Goal: Task Accomplishment & Management: Manage account settings

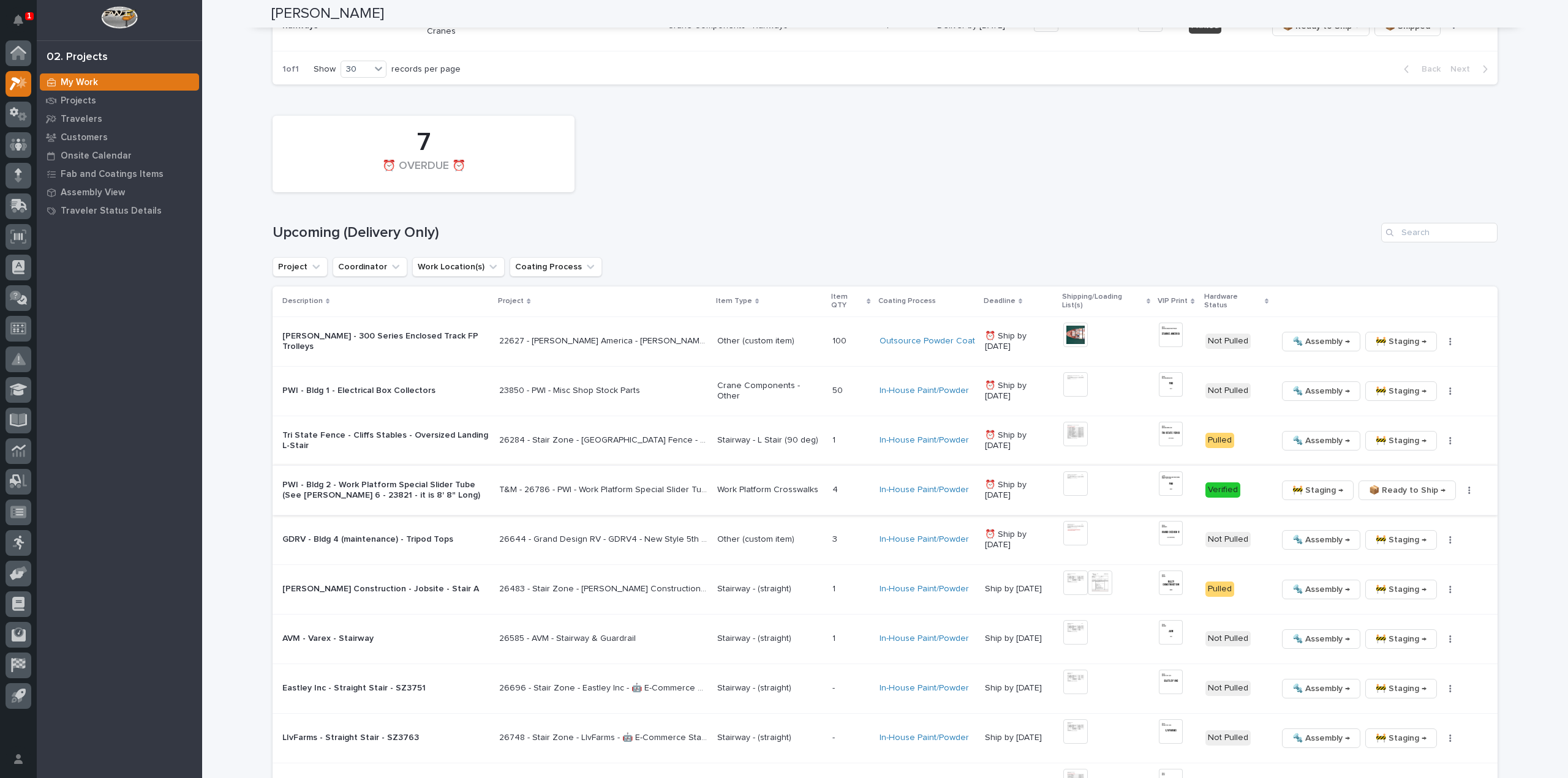
scroll to position [1102, 0]
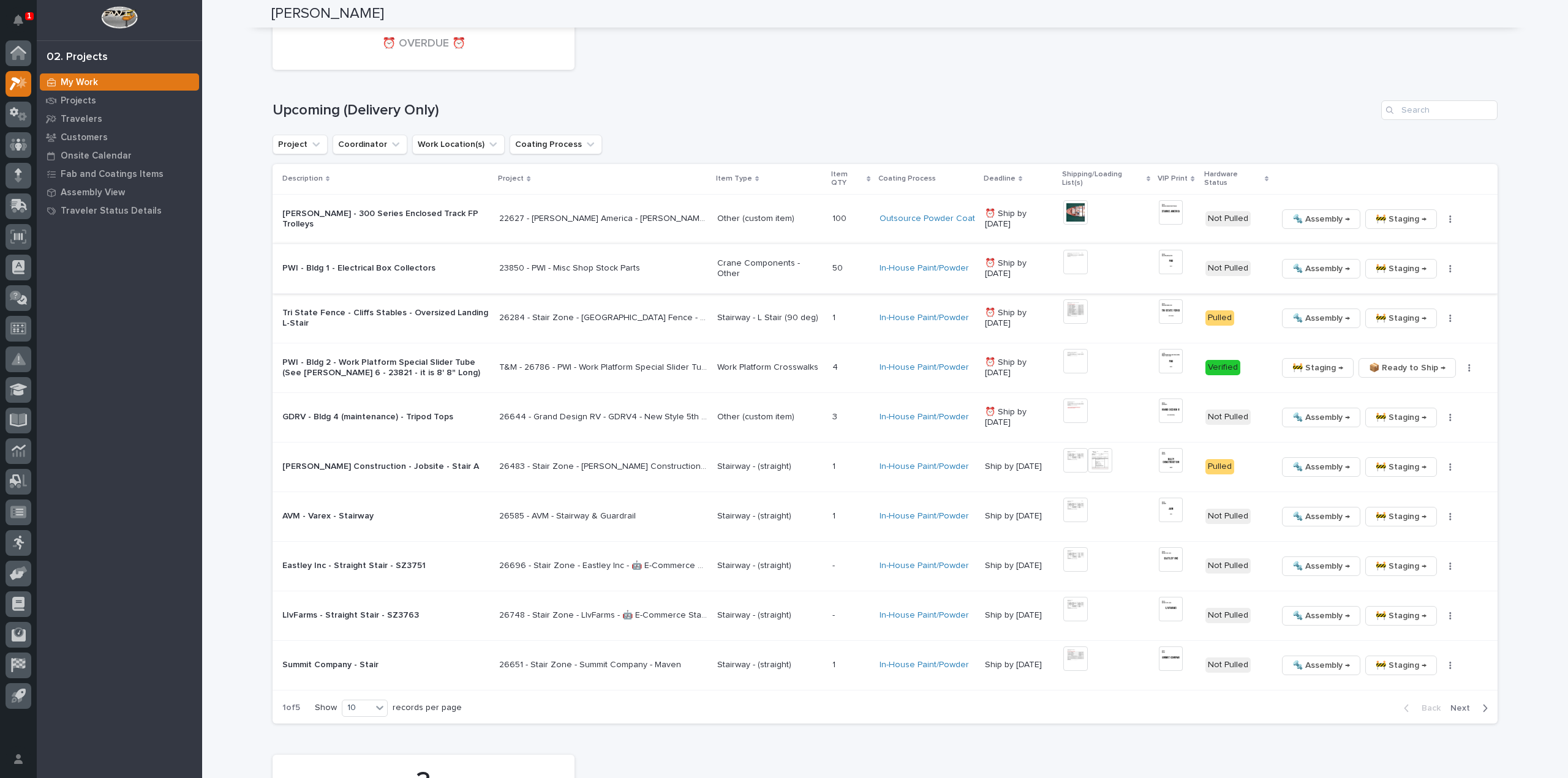
click at [1086, 253] on img at bounding box center [1075, 262] width 24 height 24
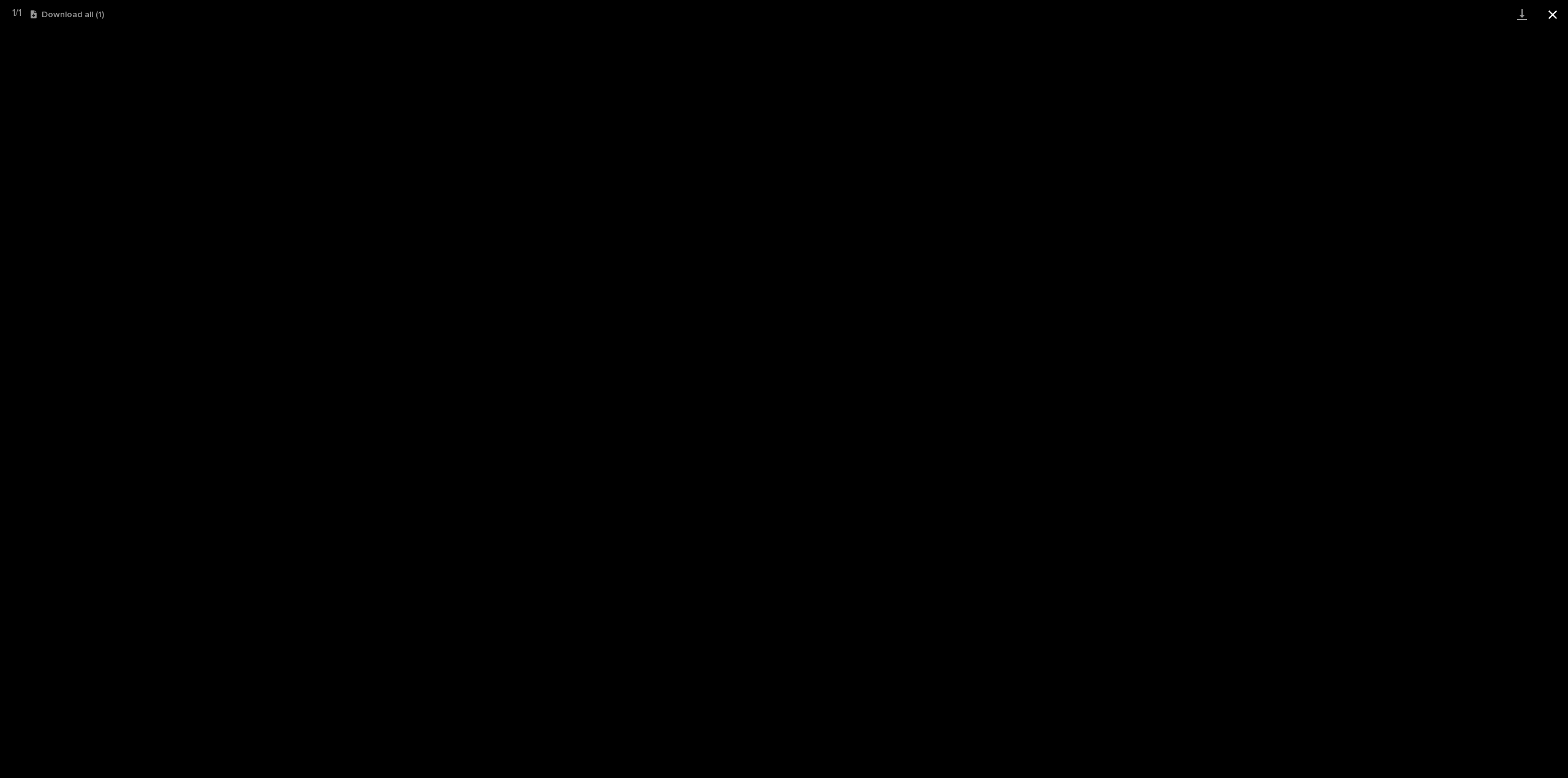
click at [1552, 15] on button "Close gallery" at bounding box center [1553, 14] width 31 height 28
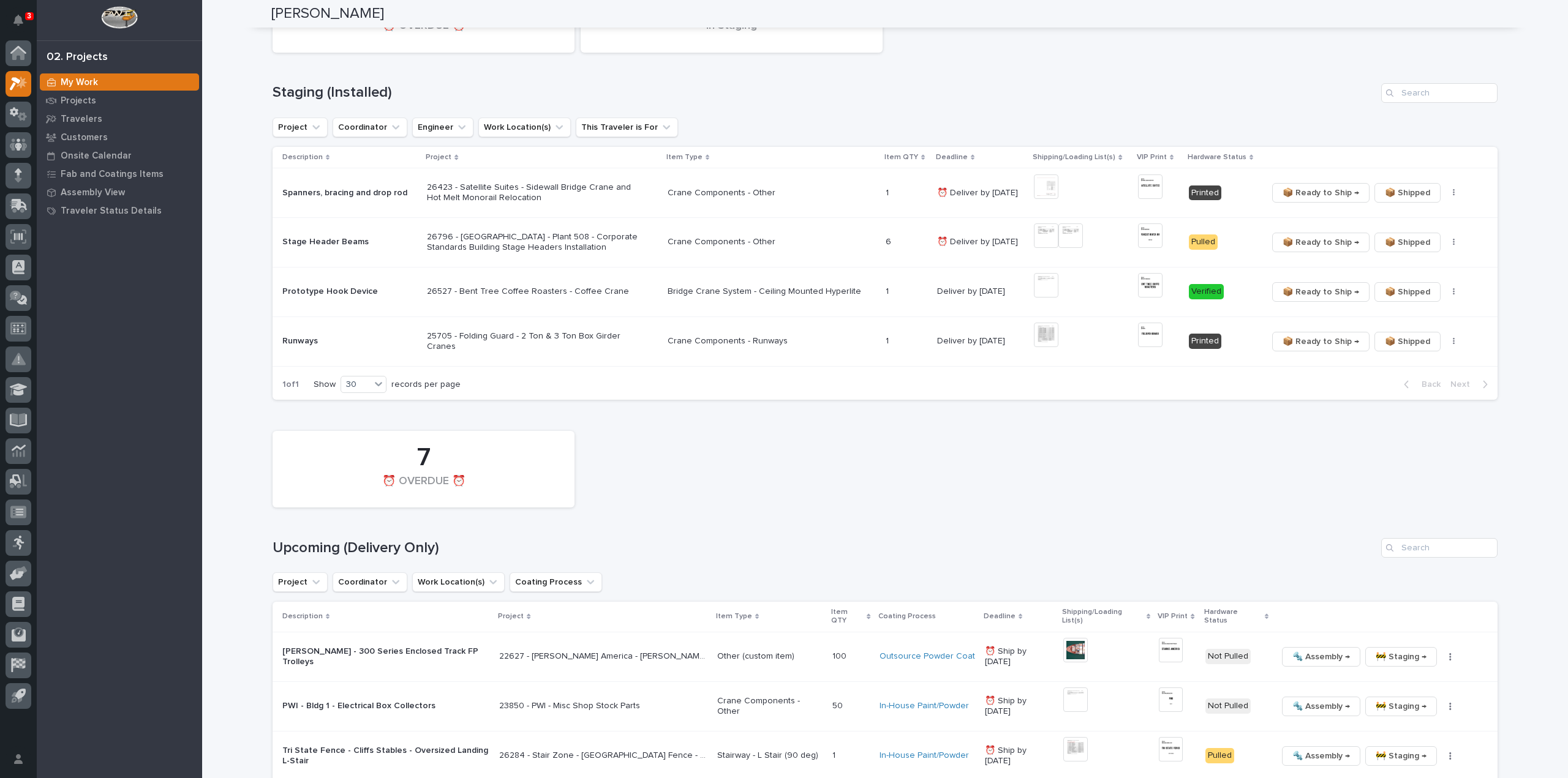
scroll to position [979, 0]
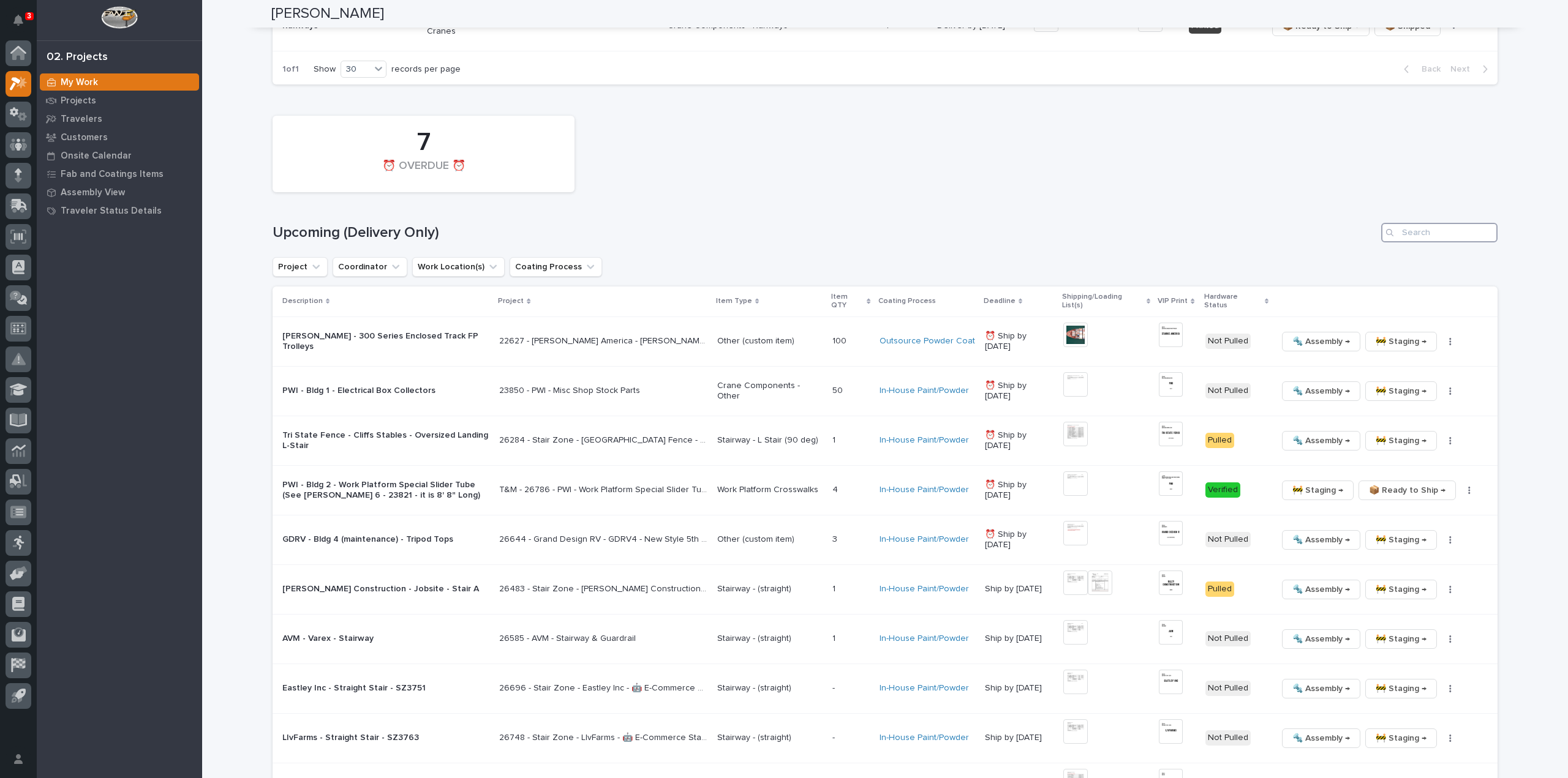
click at [1422, 230] on input "Search" at bounding box center [1439, 232] width 116 height 20
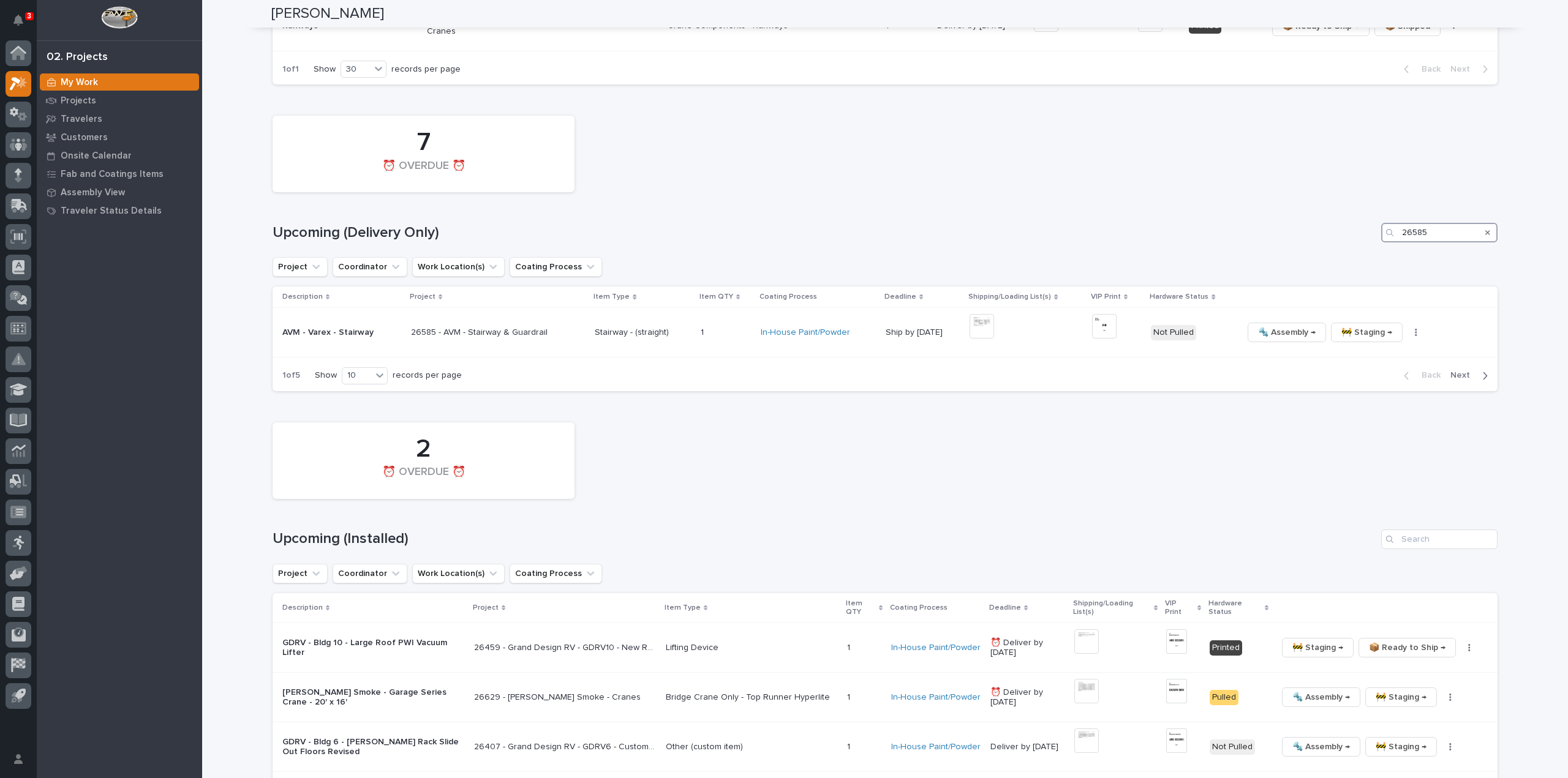
scroll to position [756, 0]
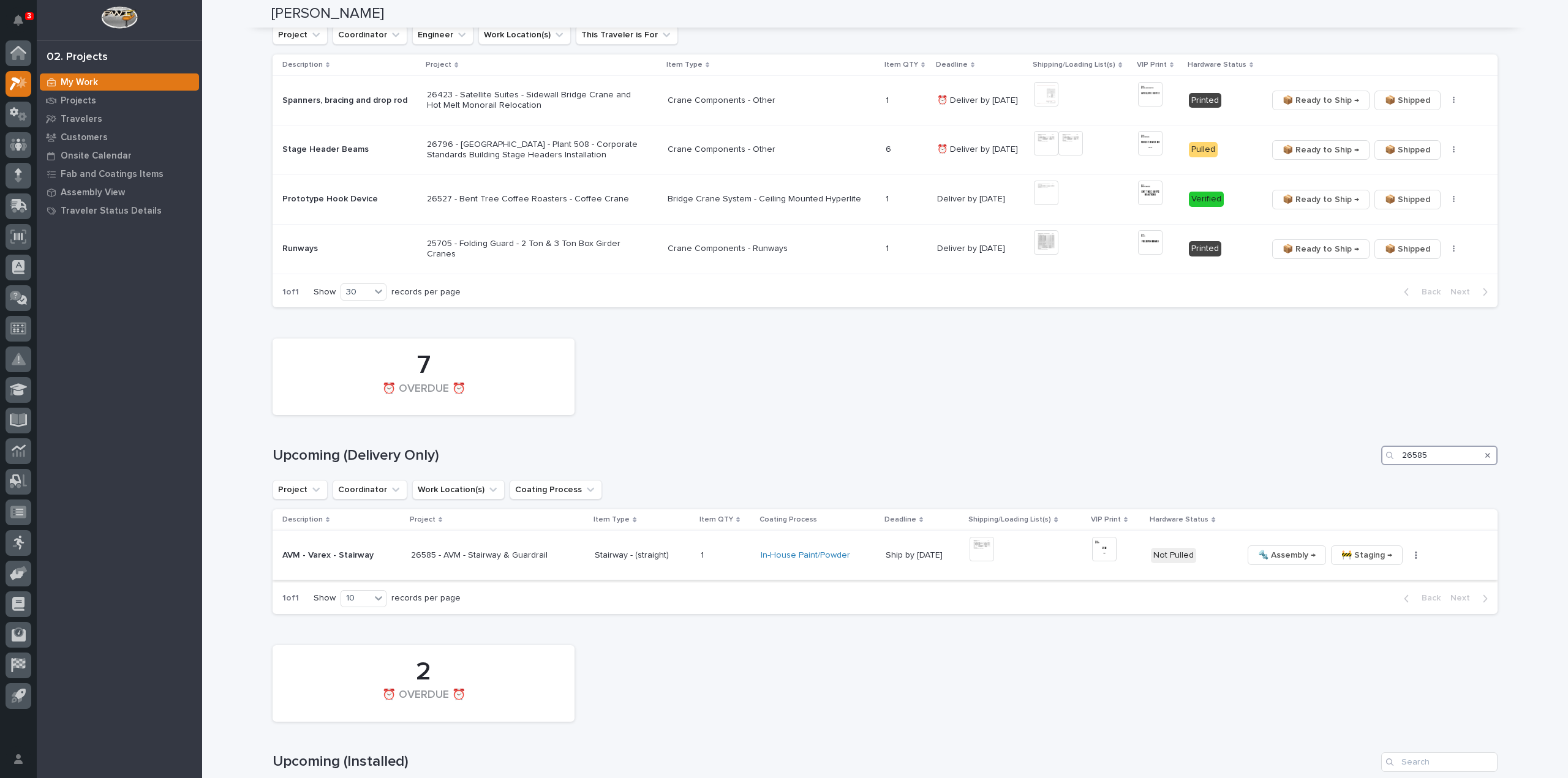
type input "26585"
click at [972, 549] on img at bounding box center [982, 549] width 24 height 24
click at [972, 553] on img at bounding box center [982, 549] width 24 height 24
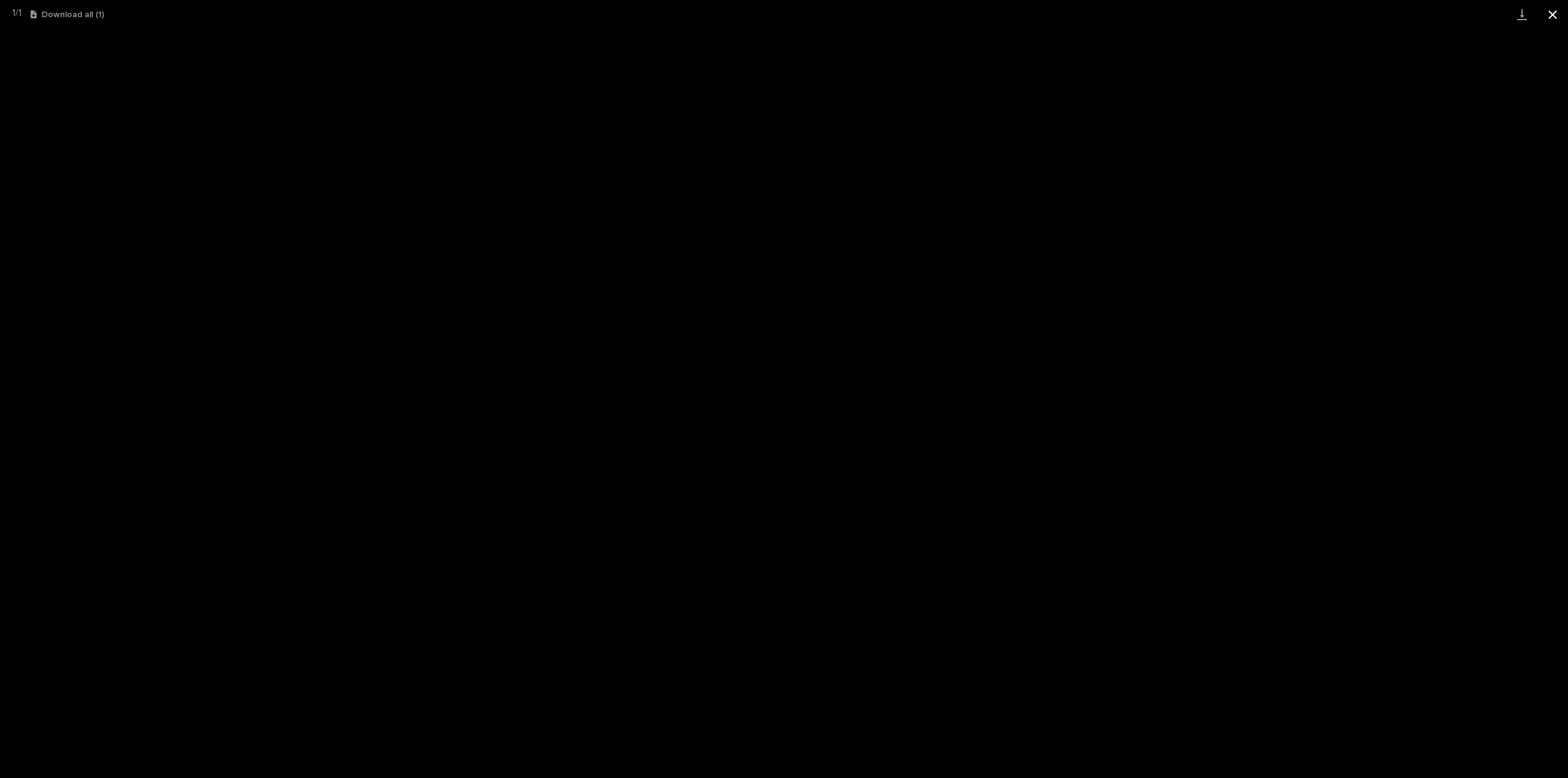
click at [1555, 15] on button "Close gallery" at bounding box center [1553, 14] width 31 height 28
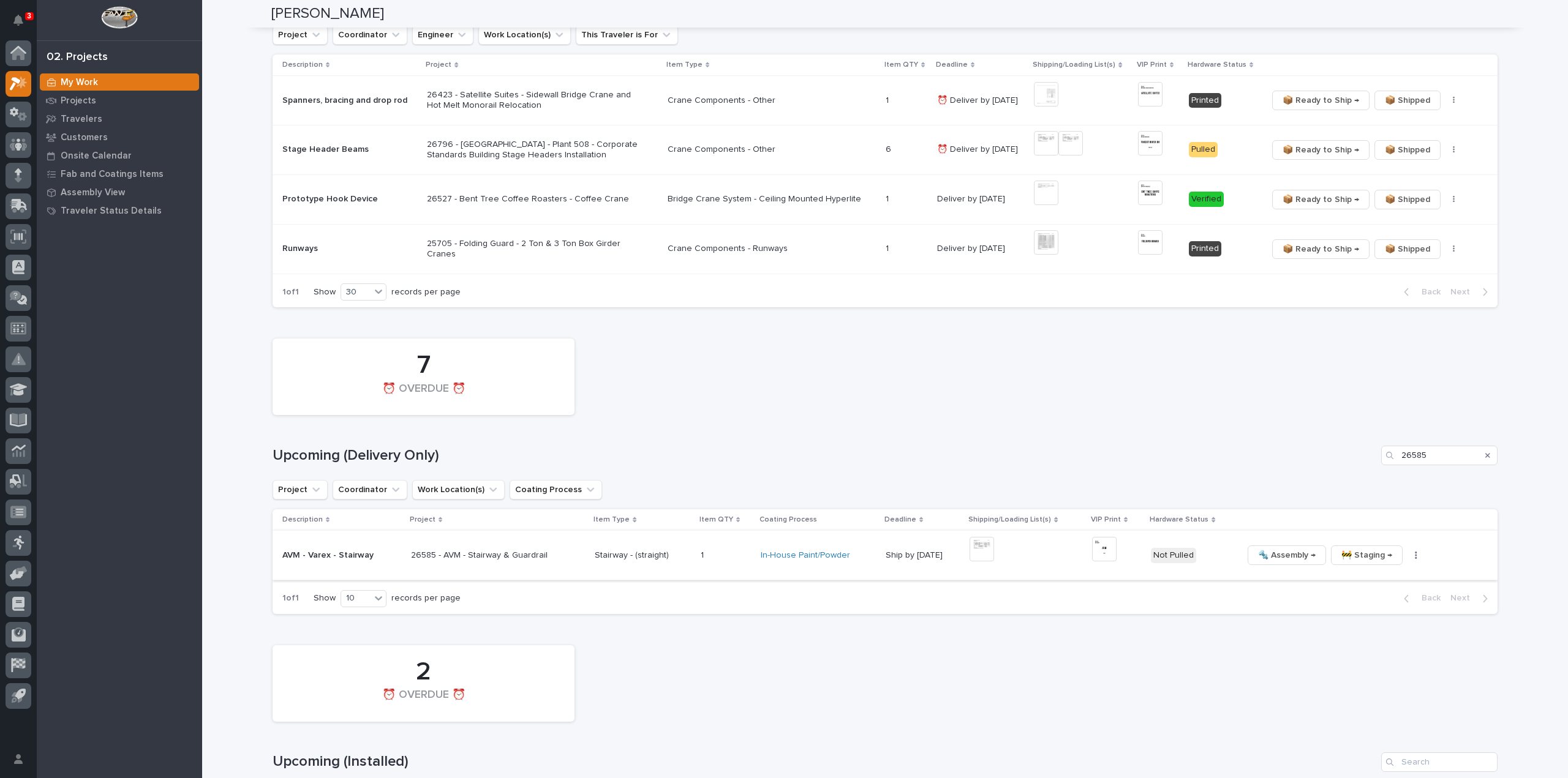
click at [1096, 548] on img at bounding box center [1104, 549] width 24 height 24
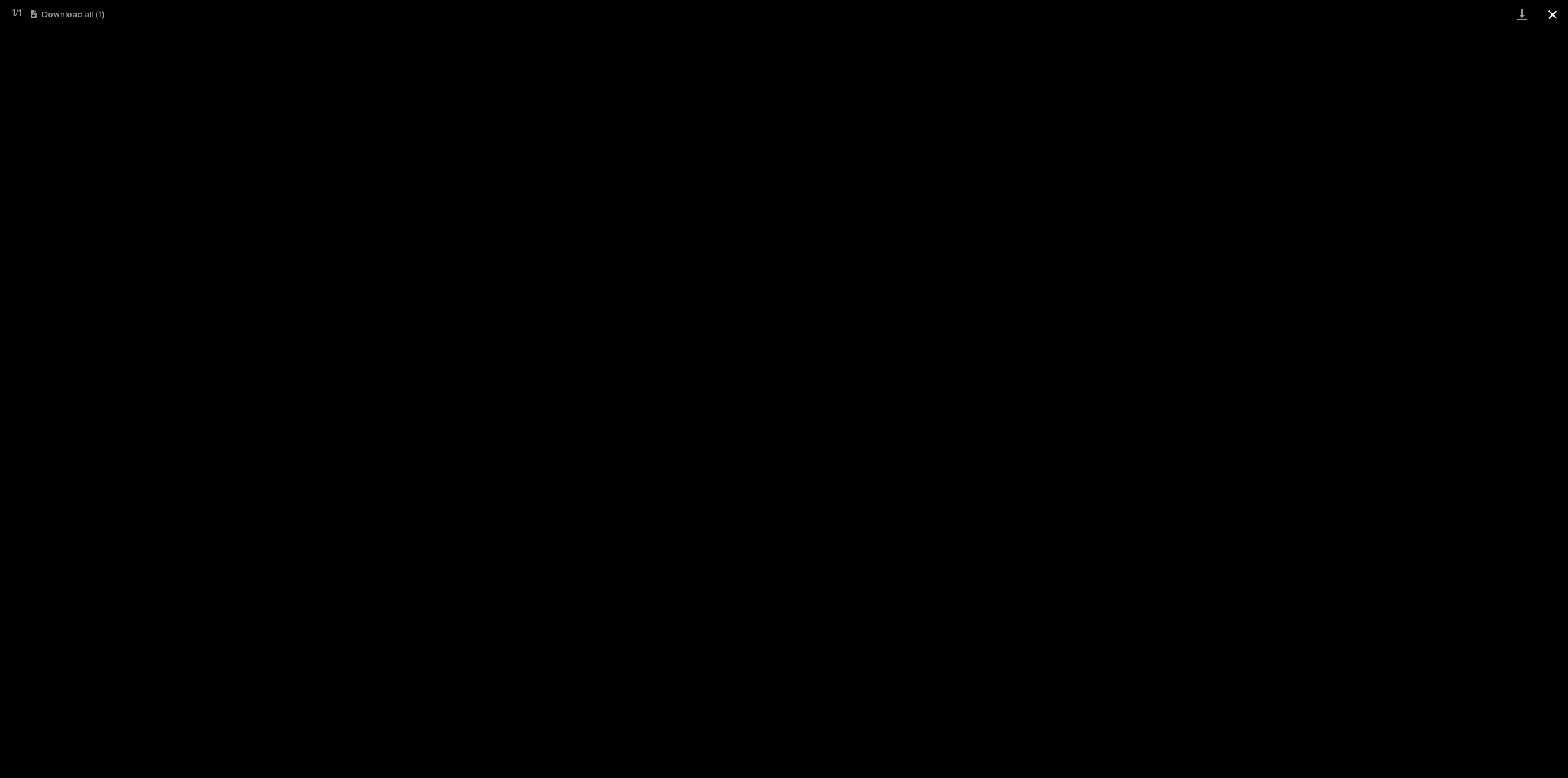
click at [1553, 18] on button "Close gallery" at bounding box center [1553, 14] width 31 height 28
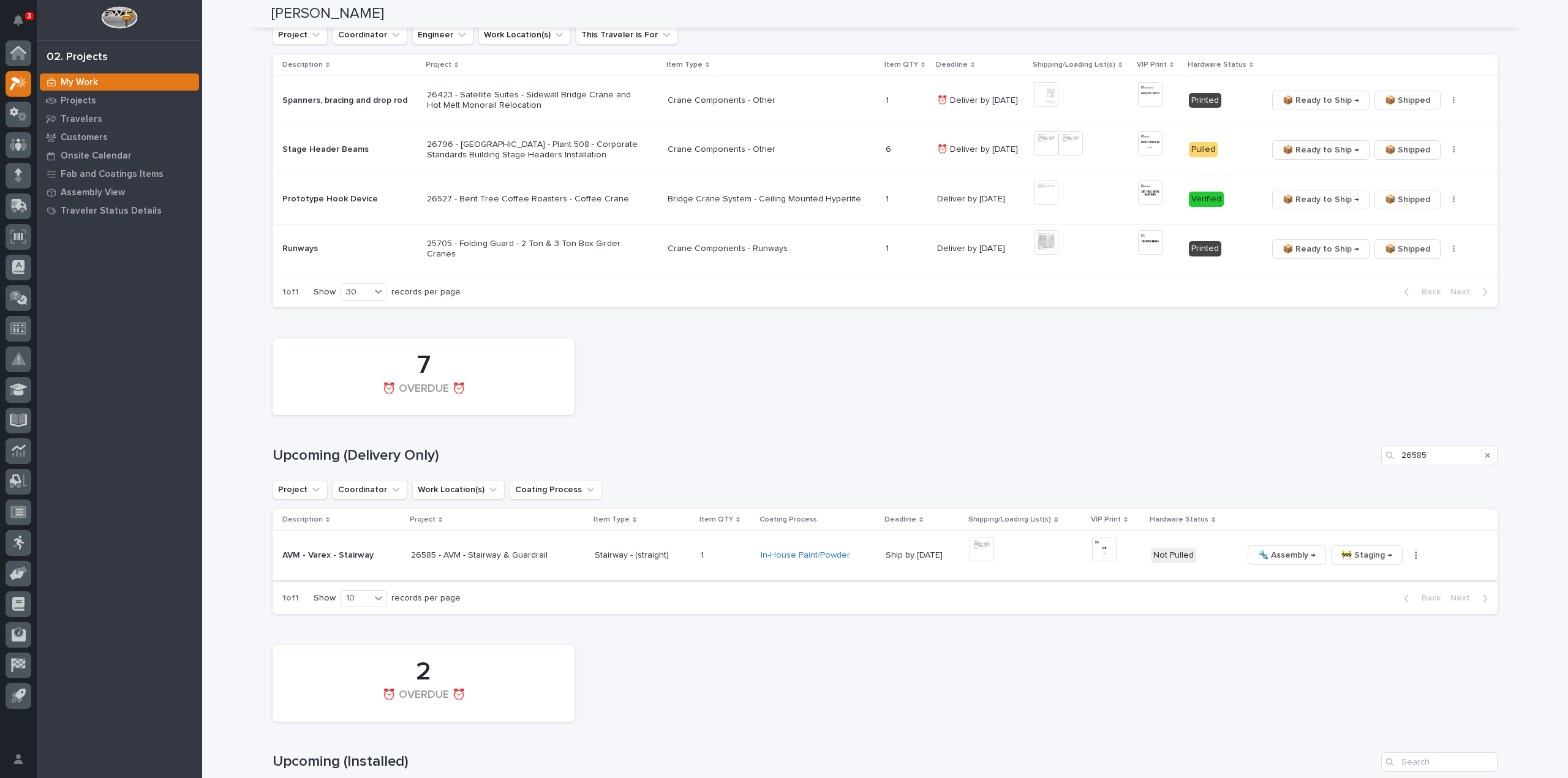
click at [1415, 554] on icon "button" at bounding box center [1416, 555] width 2 height 8
click at [1360, 637] on span "🔩 Hardware" at bounding box center [1355, 638] width 52 height 15
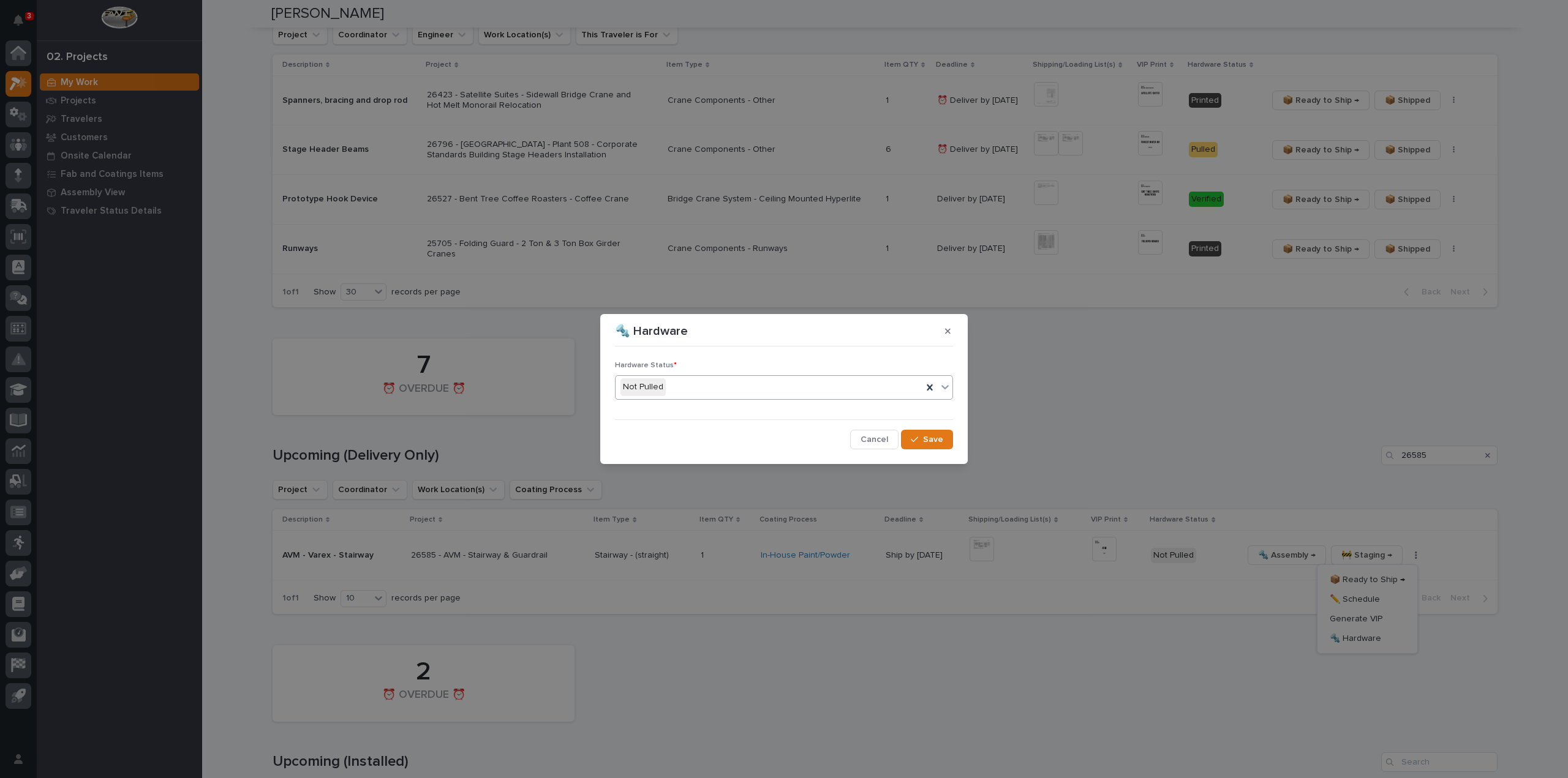
click at [698, 389] on div "Not Pulled" at bounding box center [769, 386] width 307 height 20
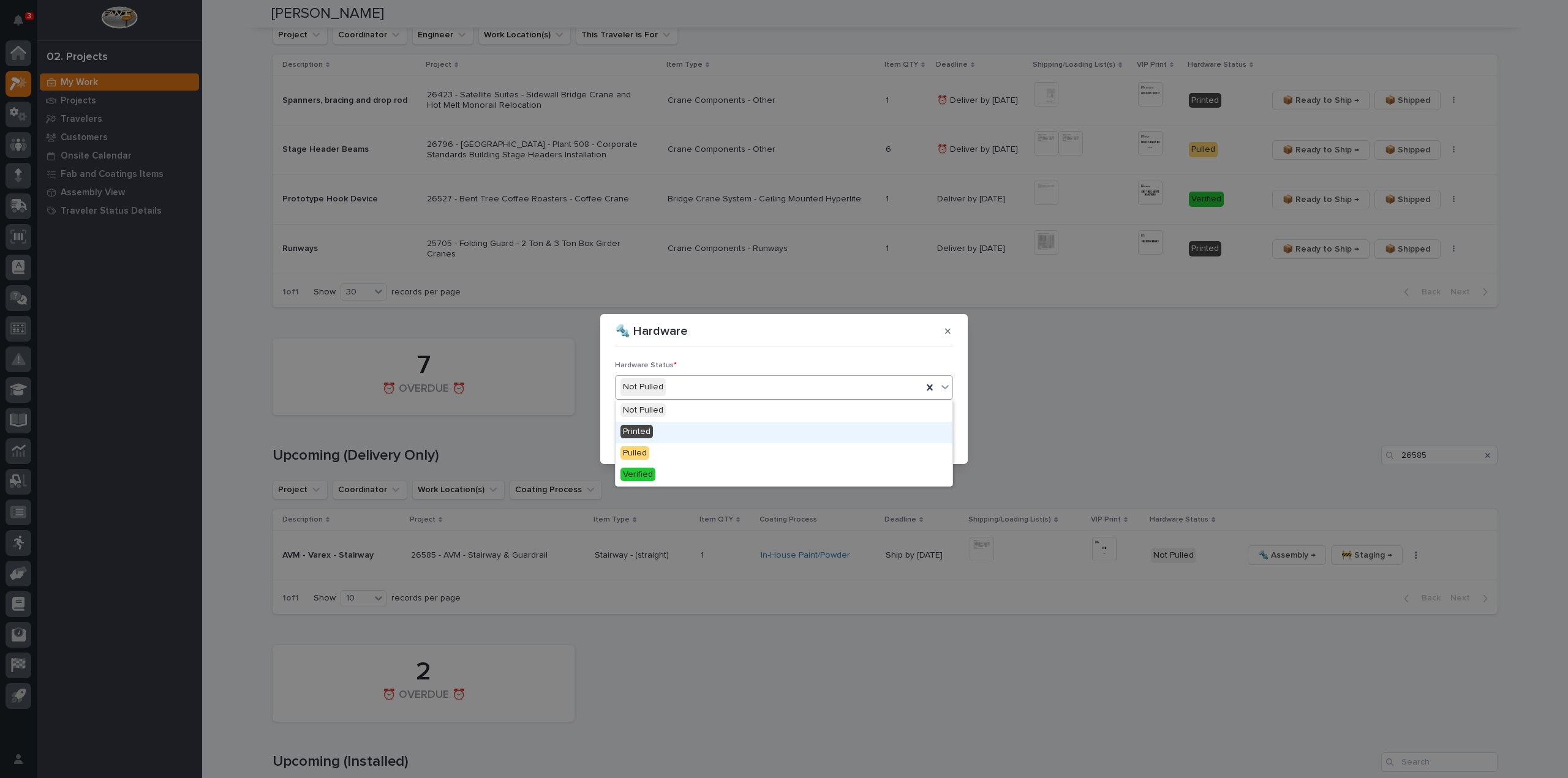
click at [679, 434] on div "Printed" at bounding box center [784, 432] width 337 height 22
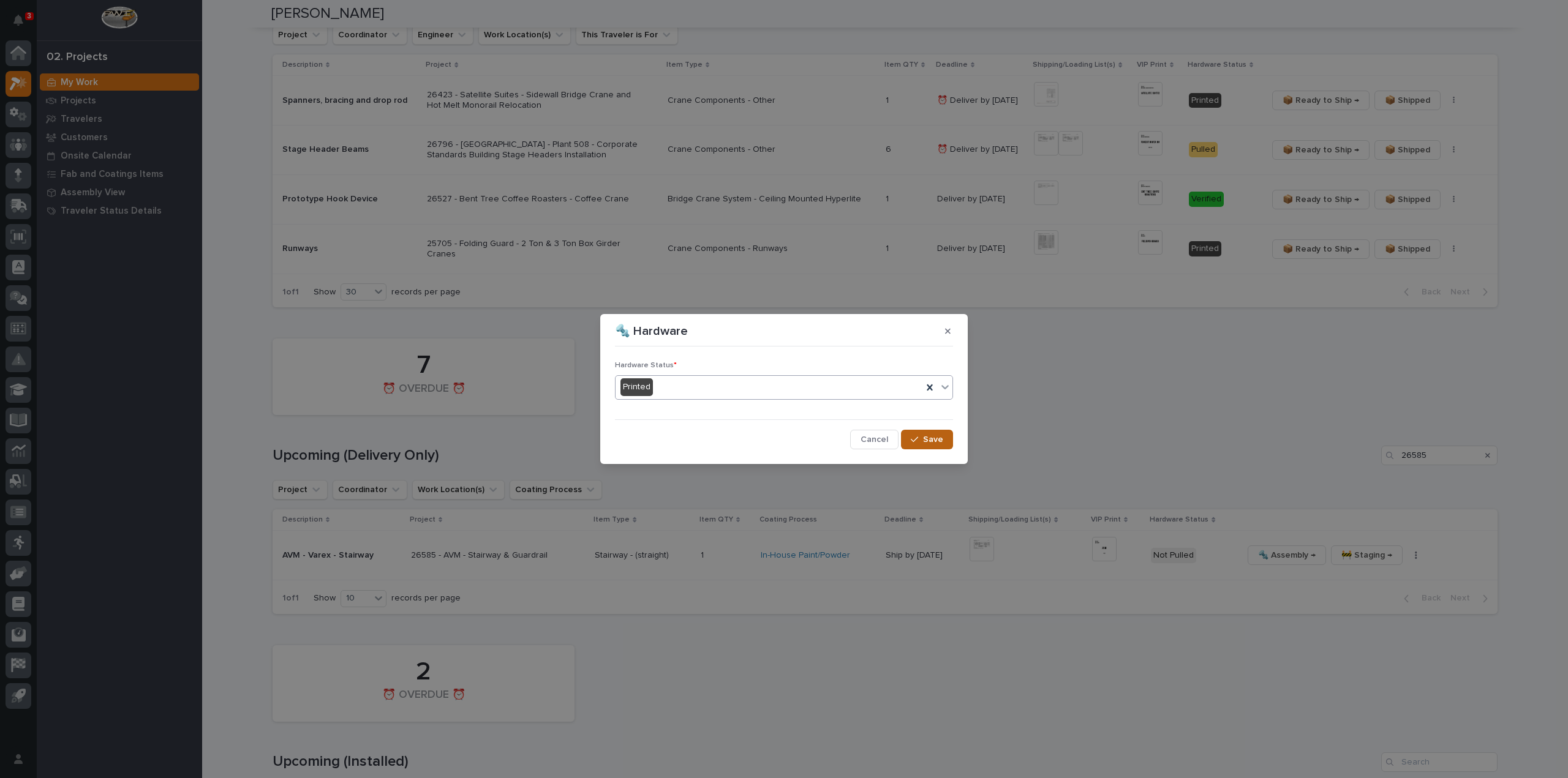
click at [939, 444] on span "Save" at bounding box center [933, 439] width 20 height 11
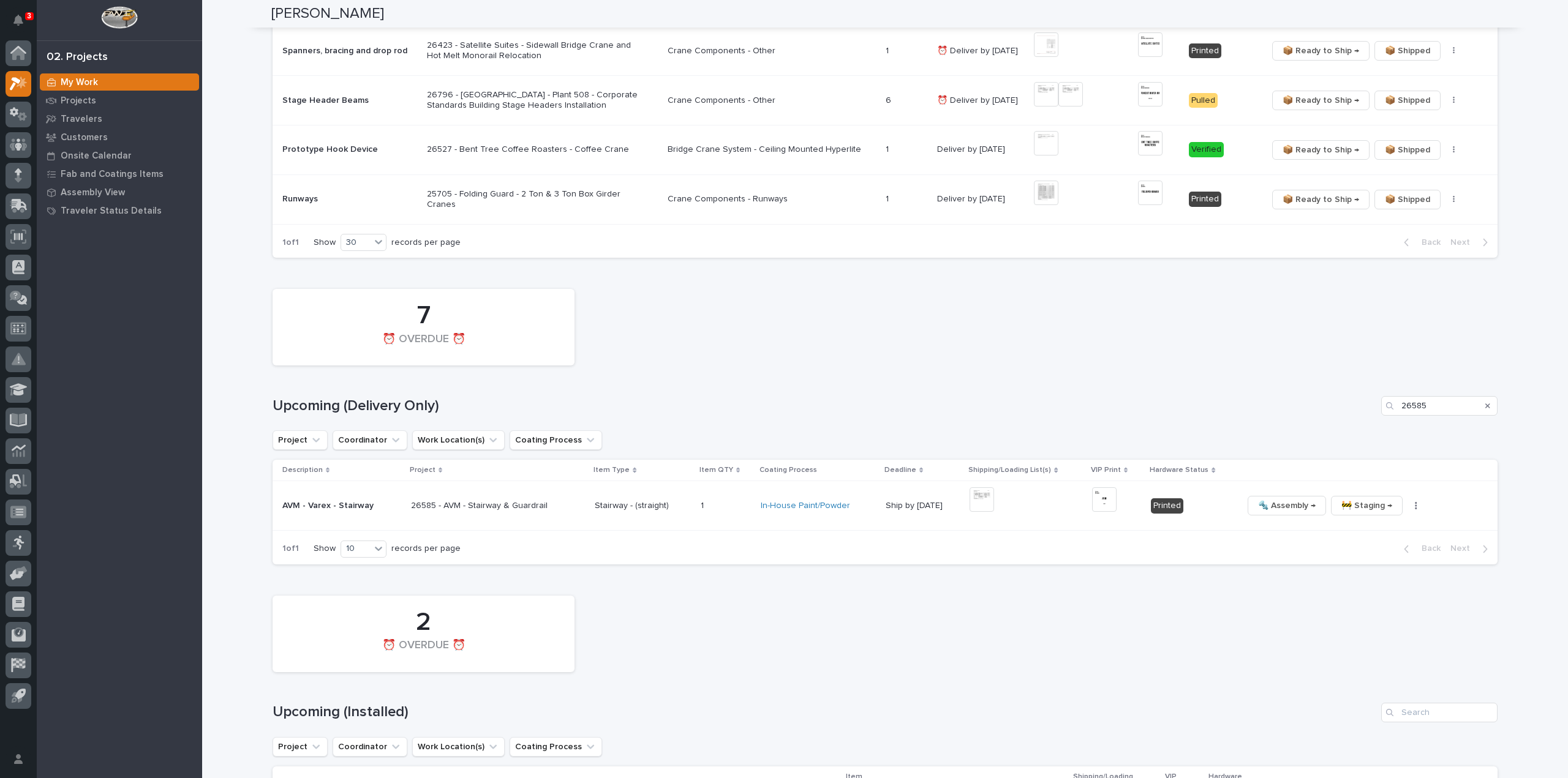
scroll to position [732, 0]
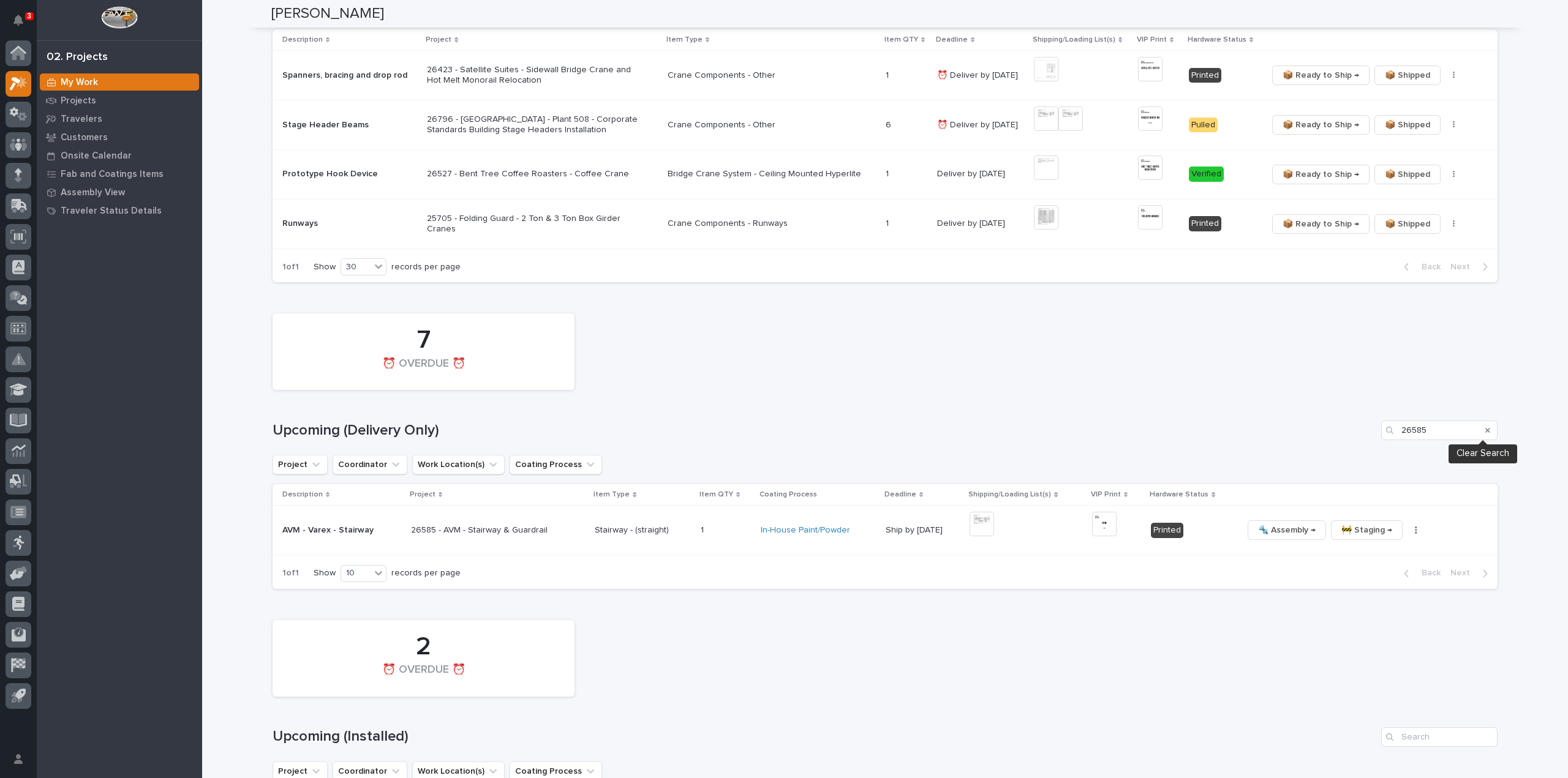
click at [1485, 429] on icon "Search" at bounding box center [1488, 430] width 5 height 5
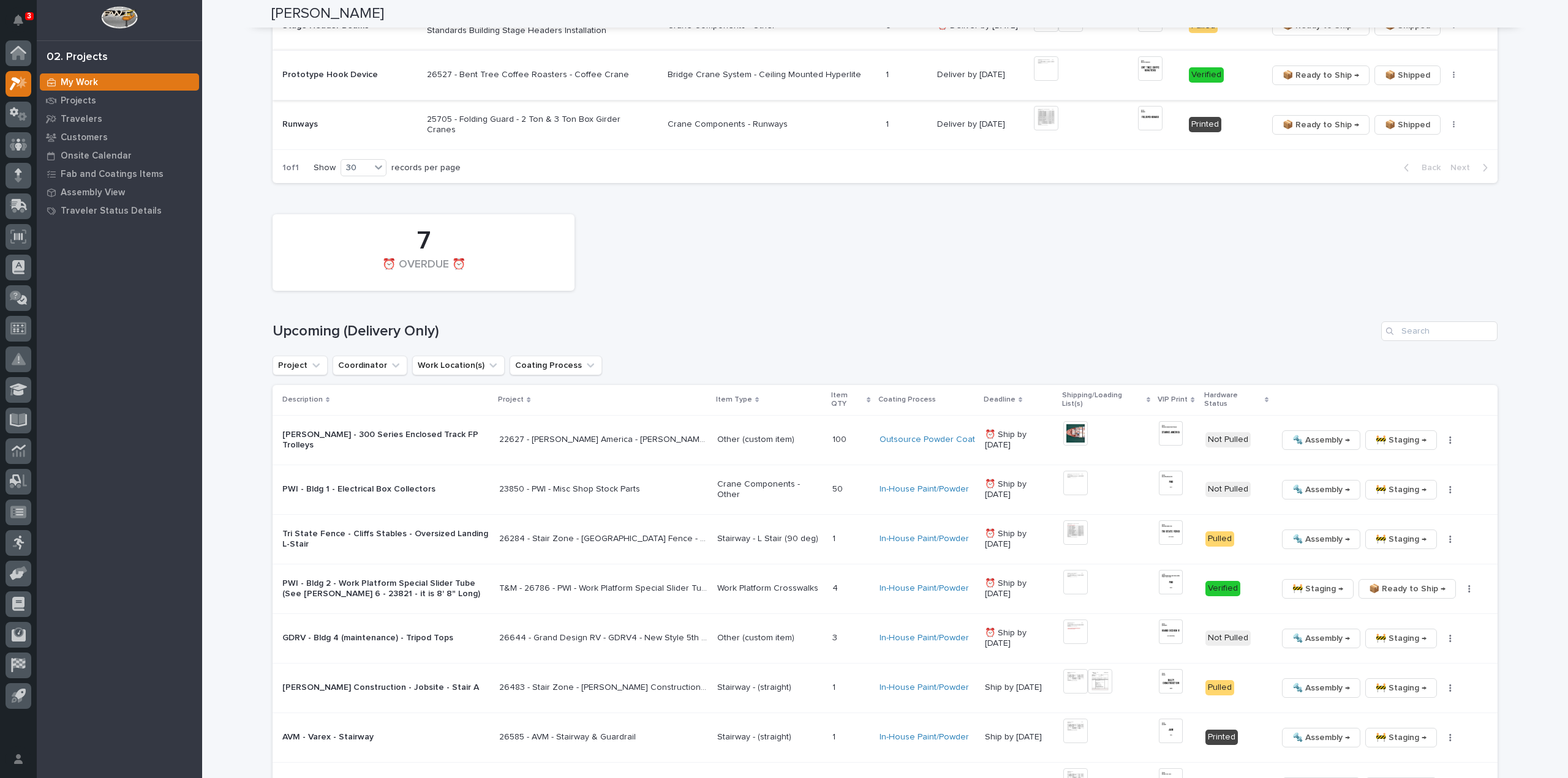
scroll to position [954, 0]
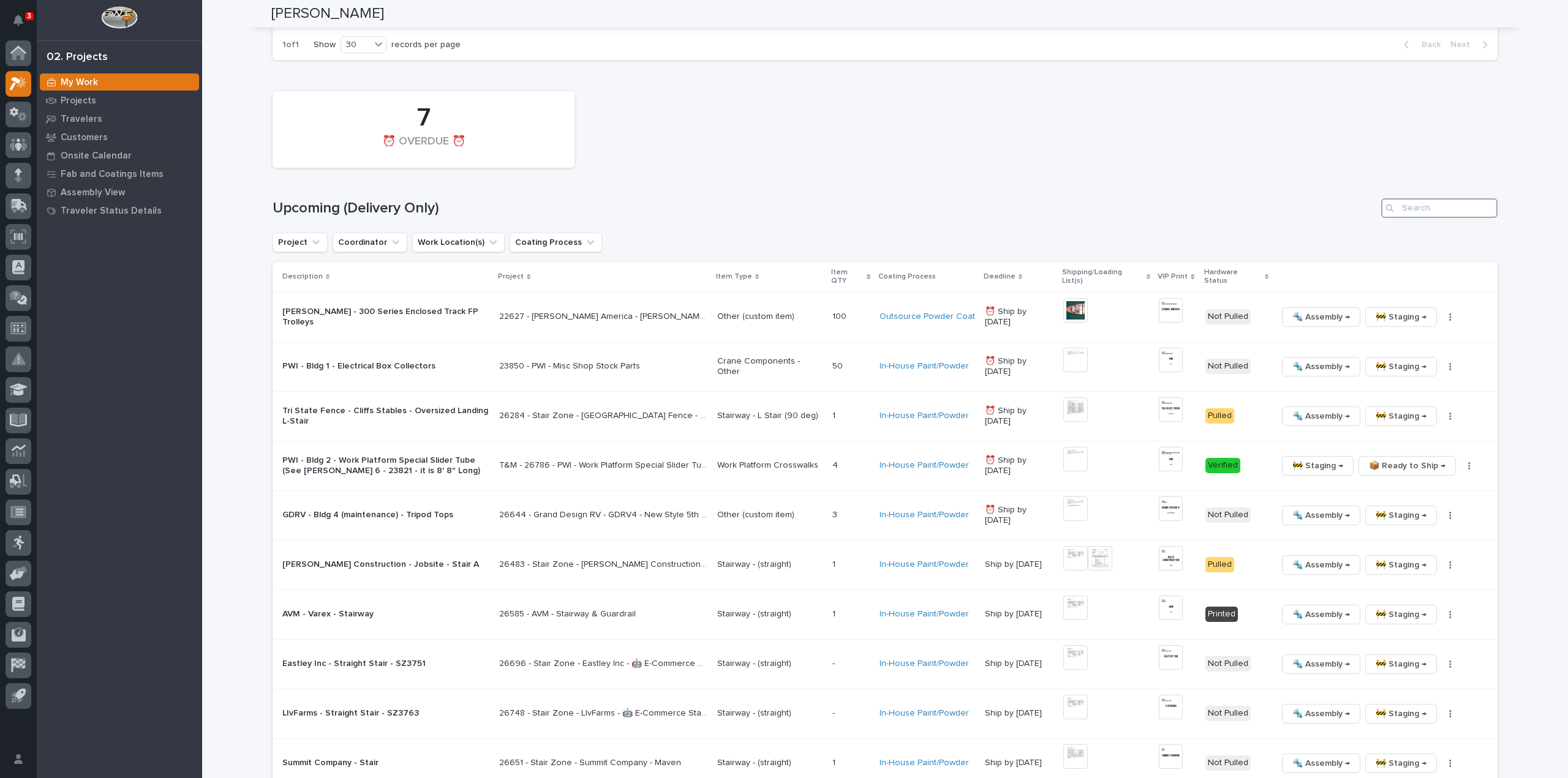
click at [1444, 213] on input "Search" at bounding box center [1439, 207] width 116 height 20
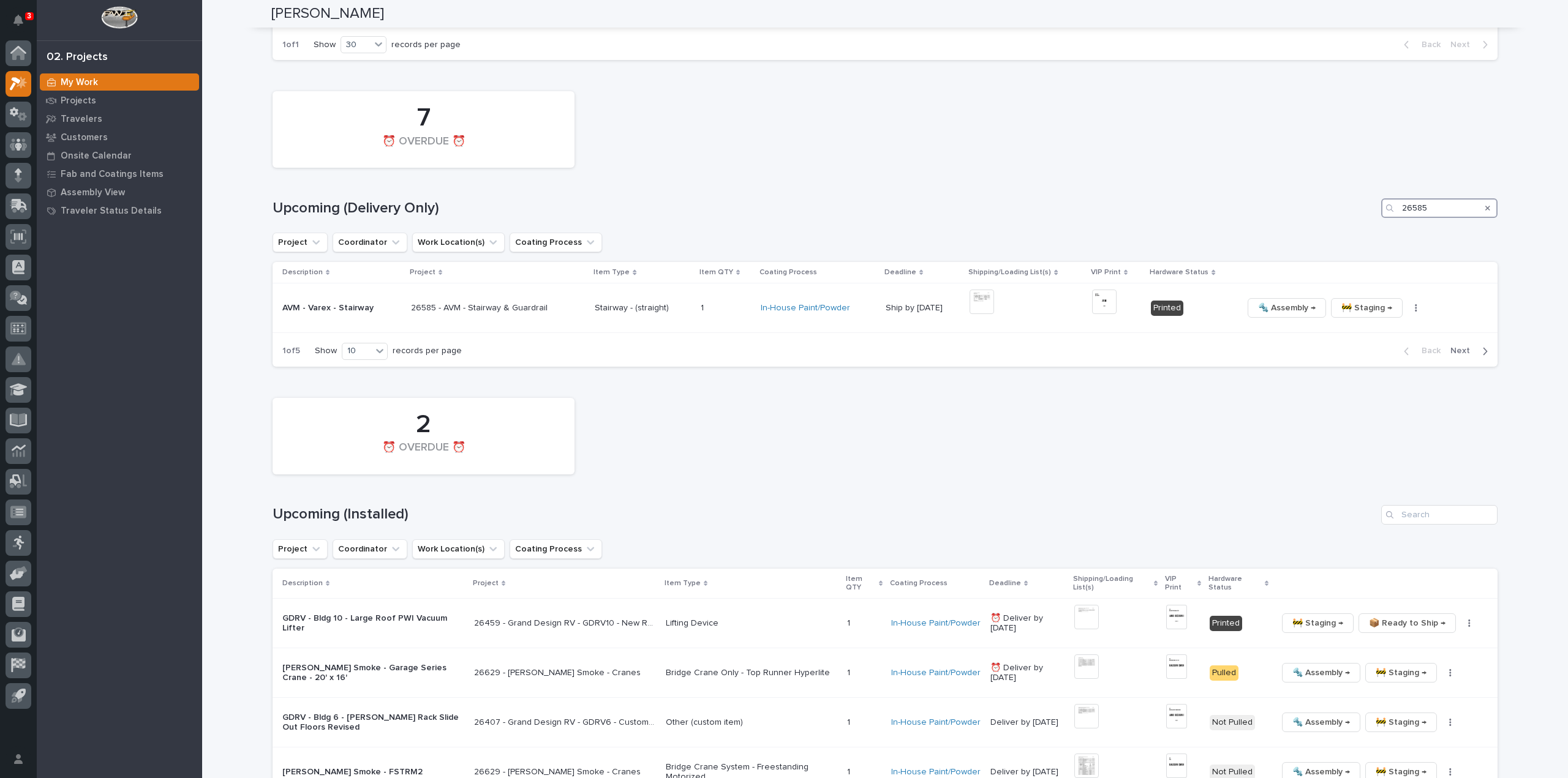
scroll to position [732, 0]
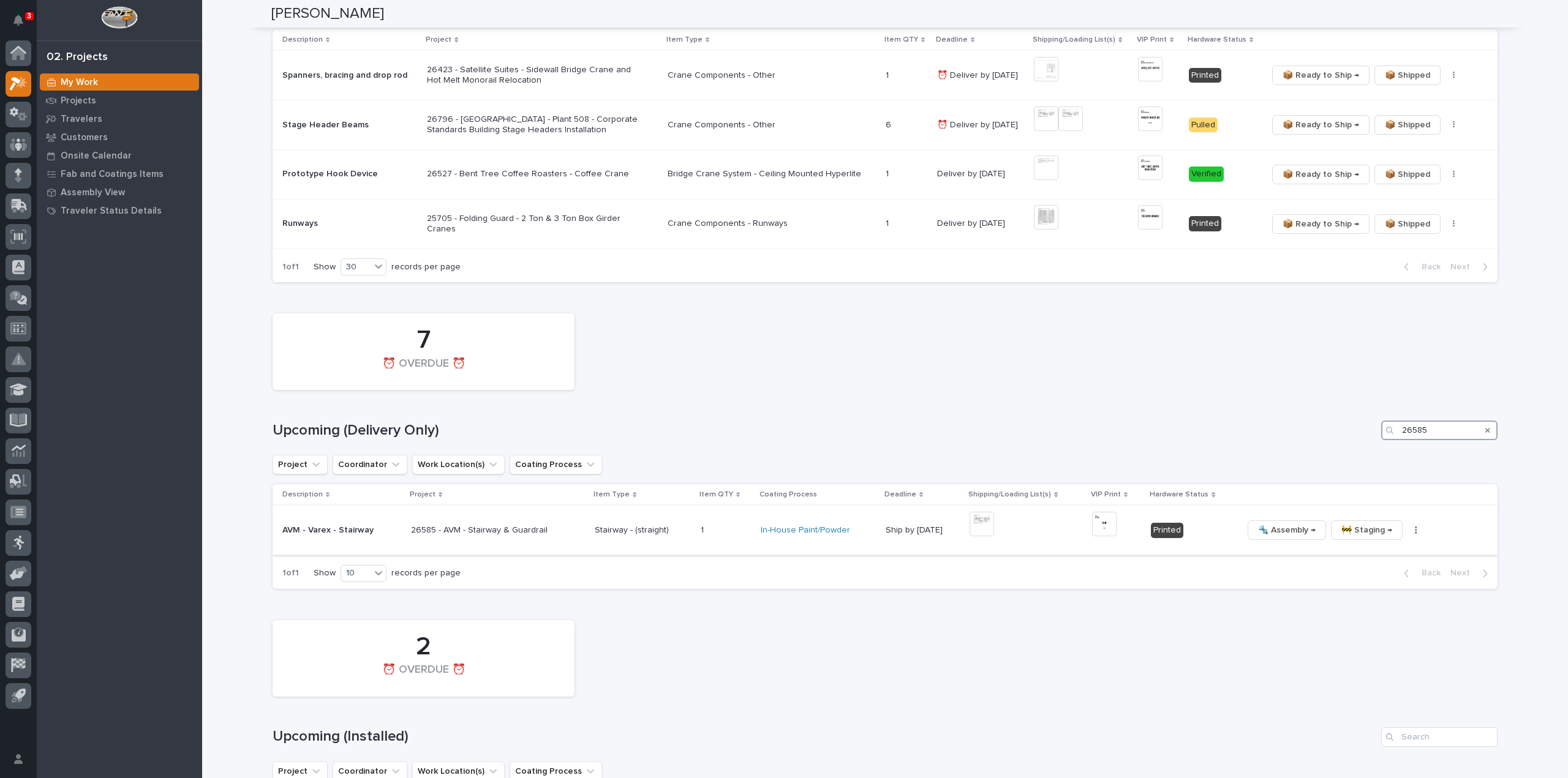
type input "26585"
click at [1415, 533] on icon "button" at bounding box center [1416, 530] width 3 height 9
click at [1365, 616] on span "🔩 Hardware" at bounding box center [1355, 613] width 52 height 15
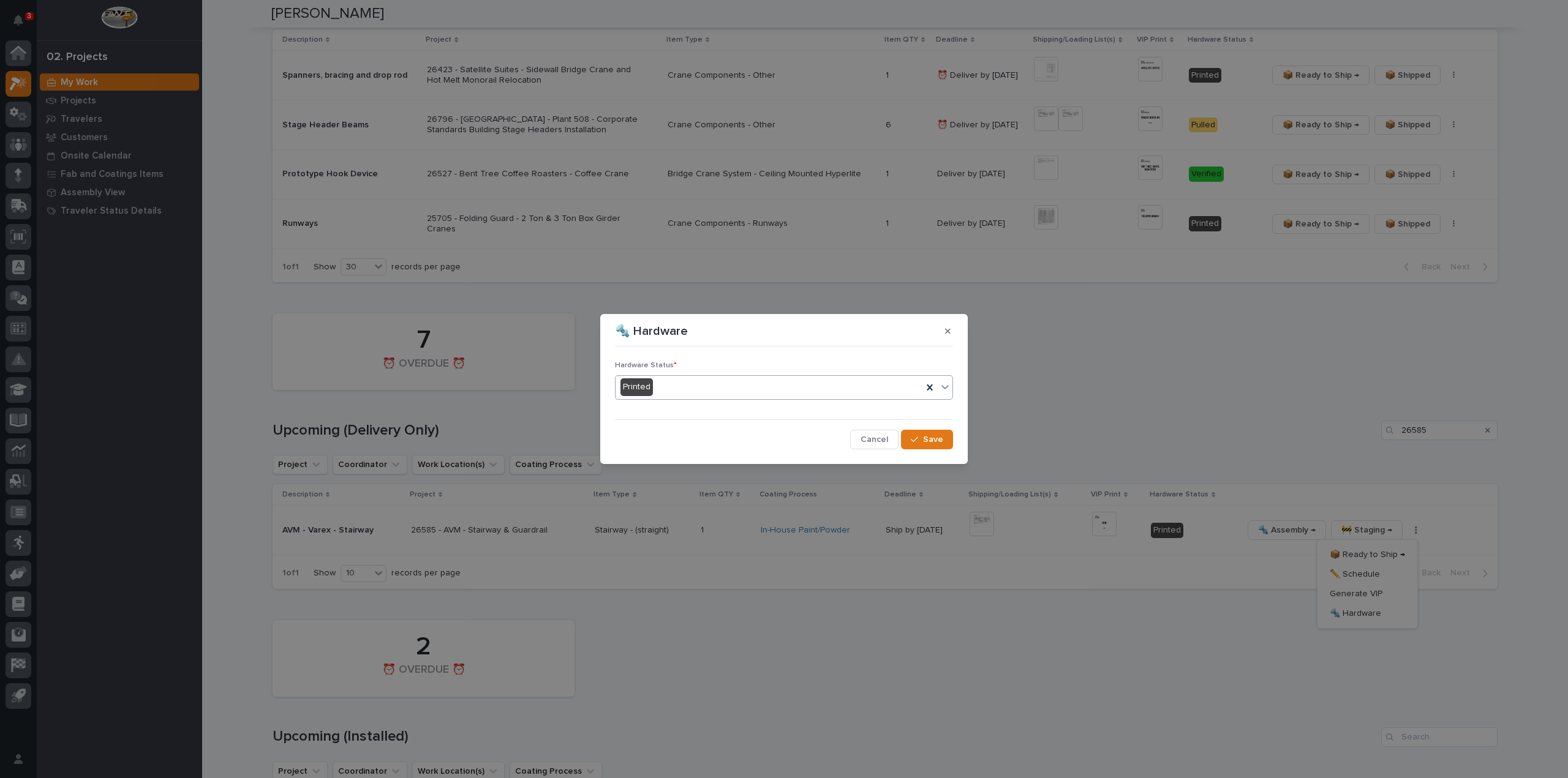
click at [670, 386] on div "Printed" at bounding box center [769, 386] width 307 height 20
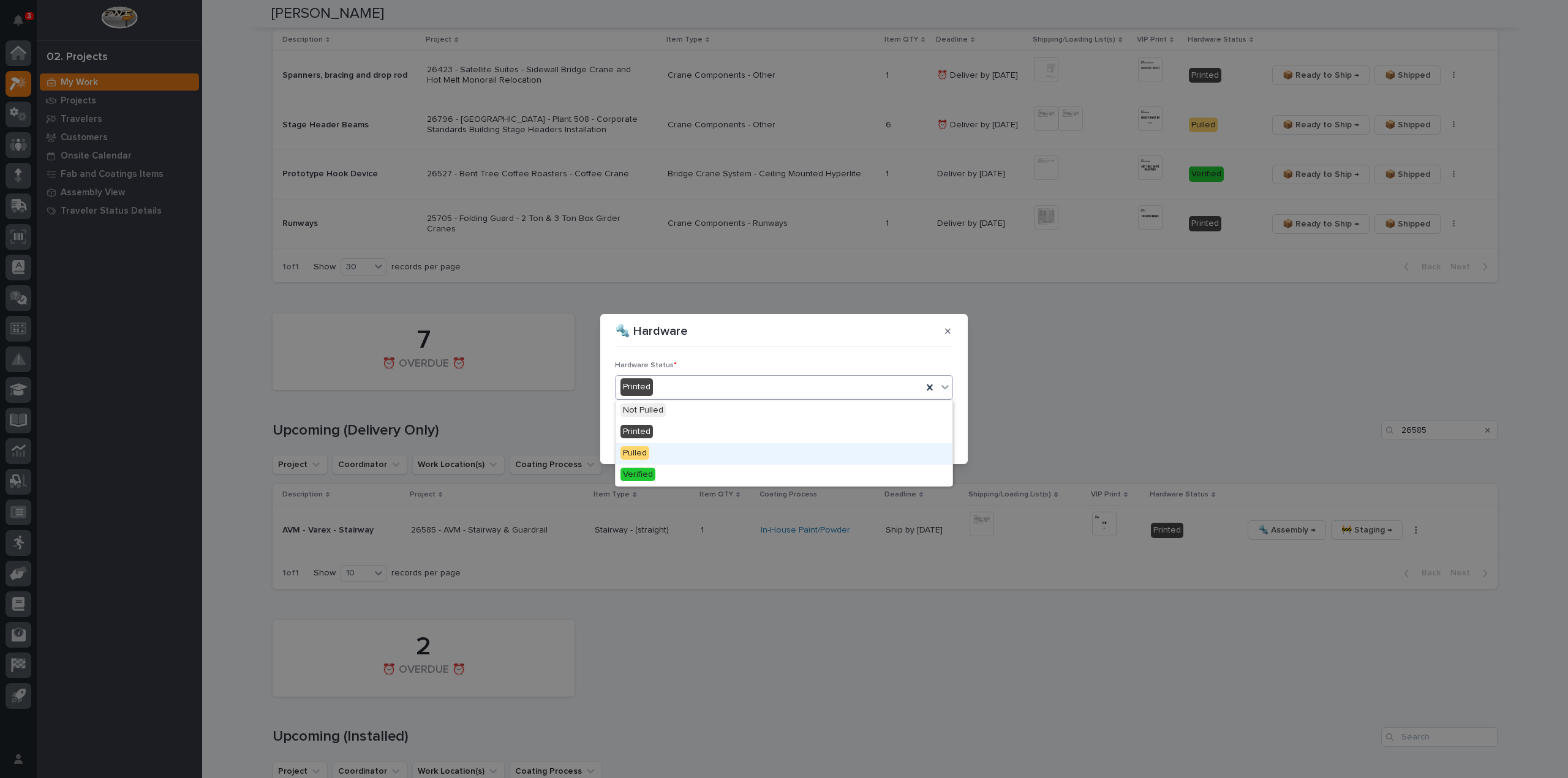
drag, startPoint x: 655, startPoint y: 451, endPoint x: 662, endPoint y: 450, distance: 7.1
click at [655, 451] on div "Pulled" at bounding box center [784, 454] width 337 height 22
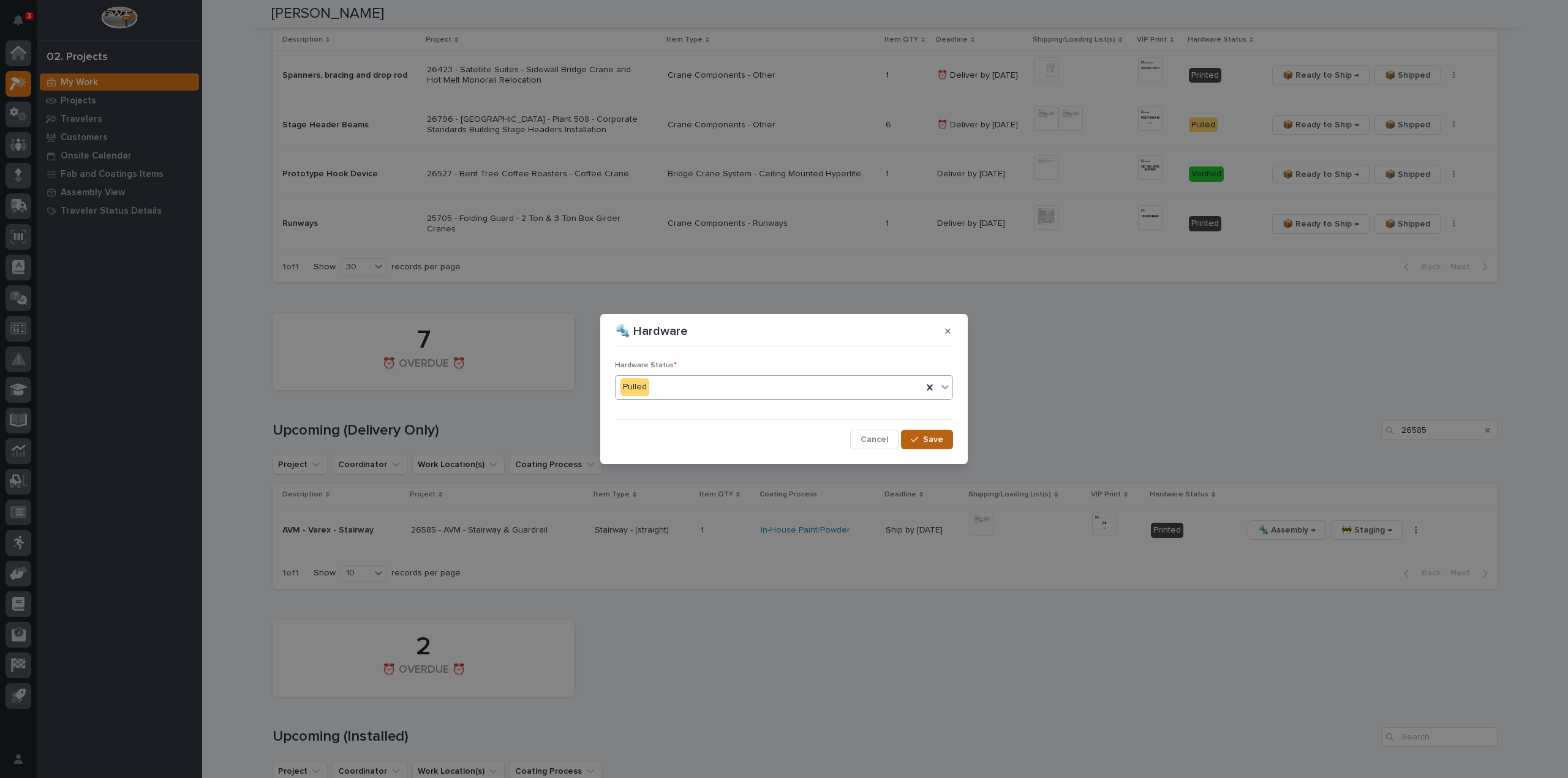
click at [930, 435] on span "Save" at bounding box center [933, 439] width 20 height 11
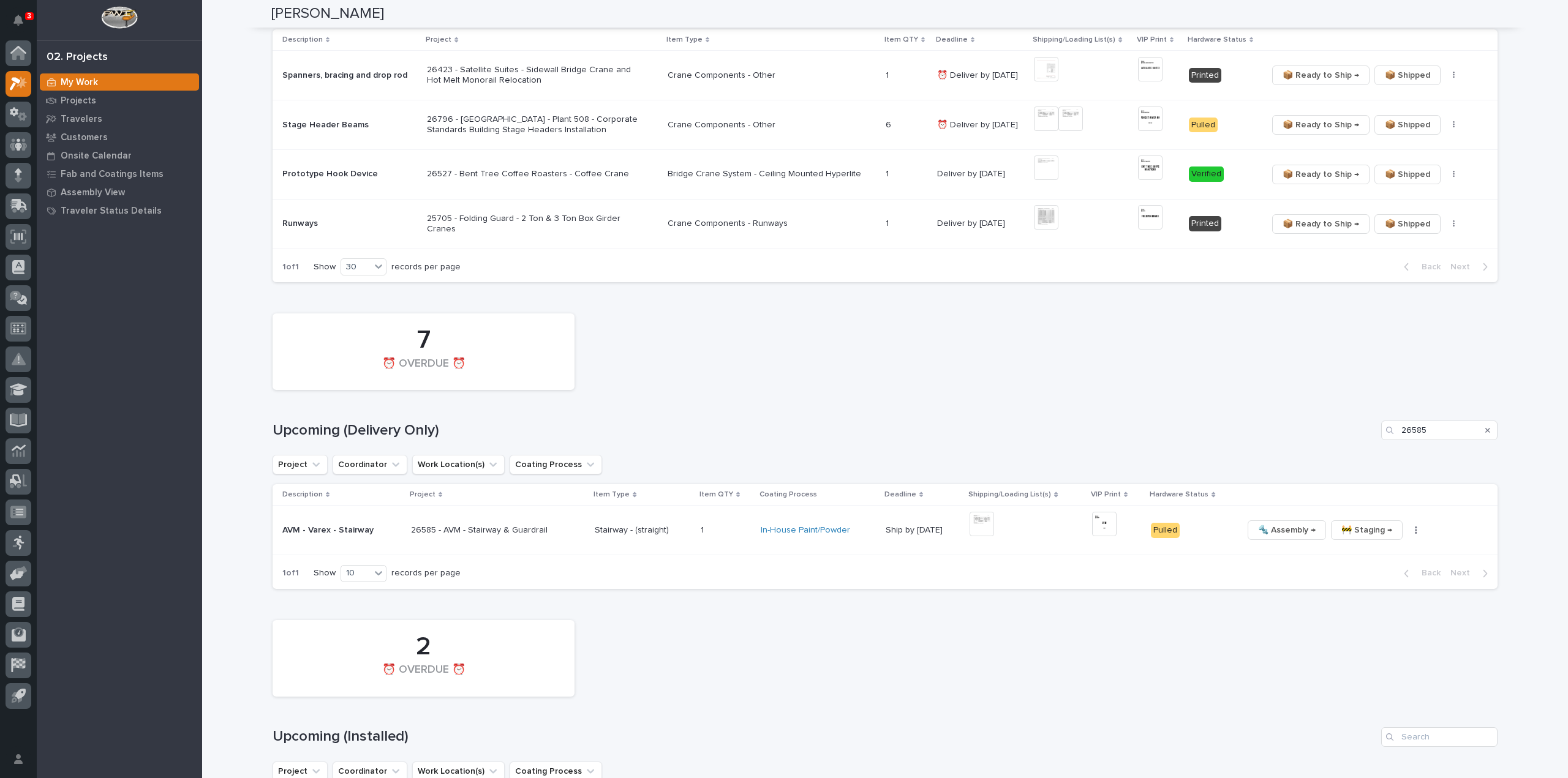
click at [431, 531] on p "26585 - AVM - Stairway & Guardrail" at bounding box center [480, 528] width 139 height 13
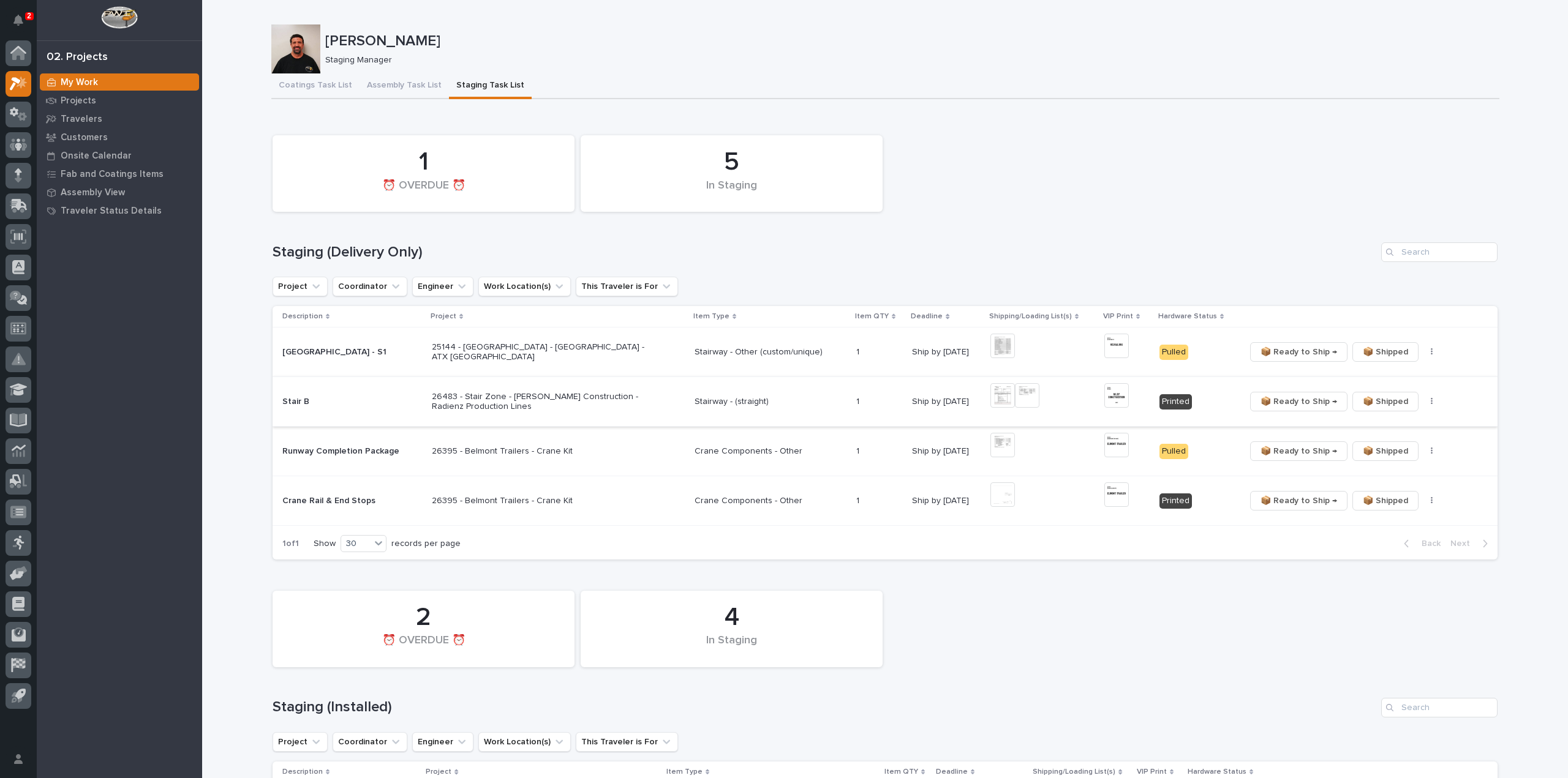
click at [1028, 398] on img at bounding box center [1026, 395] width 24 height 24
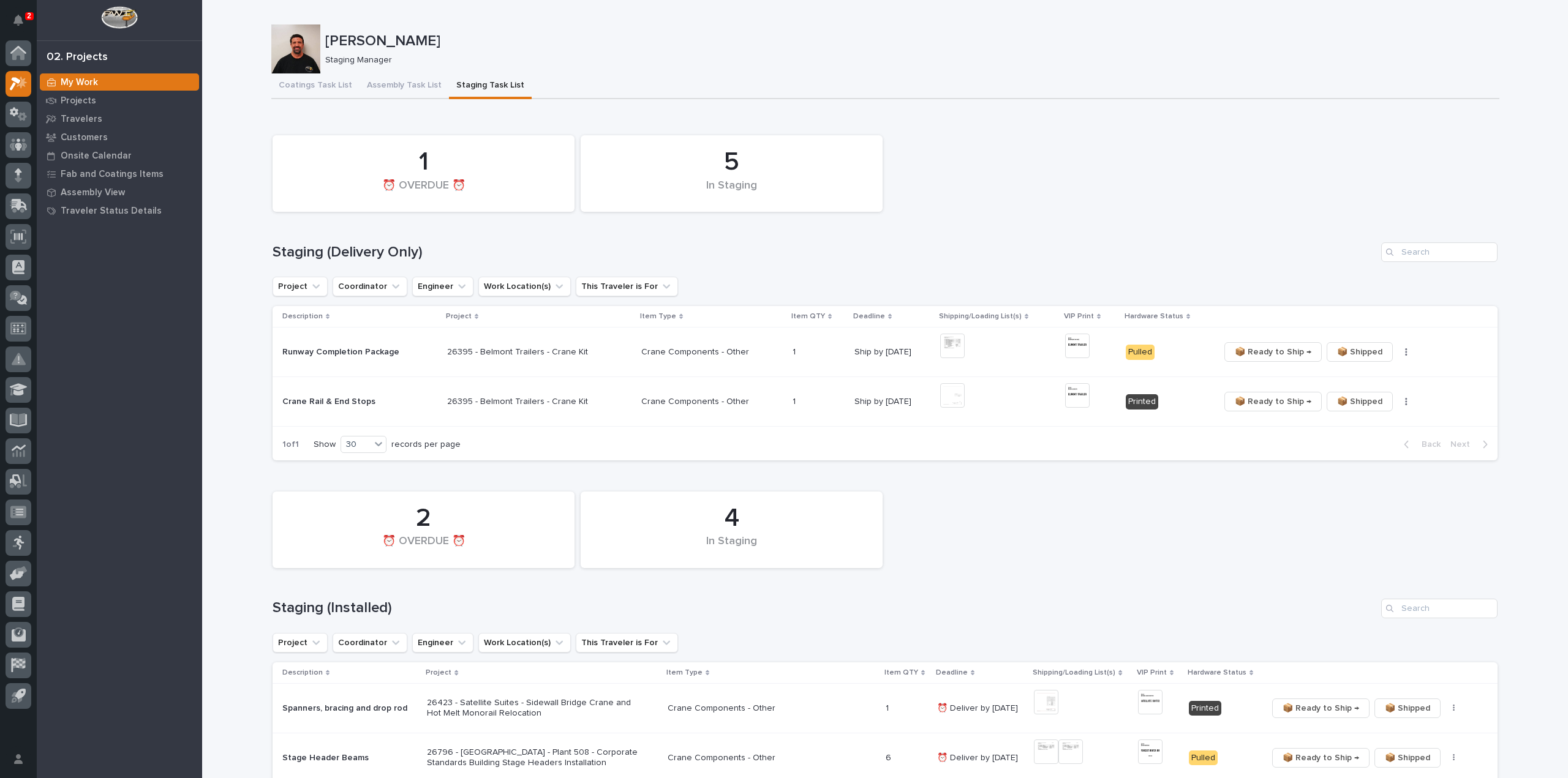
click at [963, 392] on div "+ 0" at bounding box center [958, 401] width 37 height 37
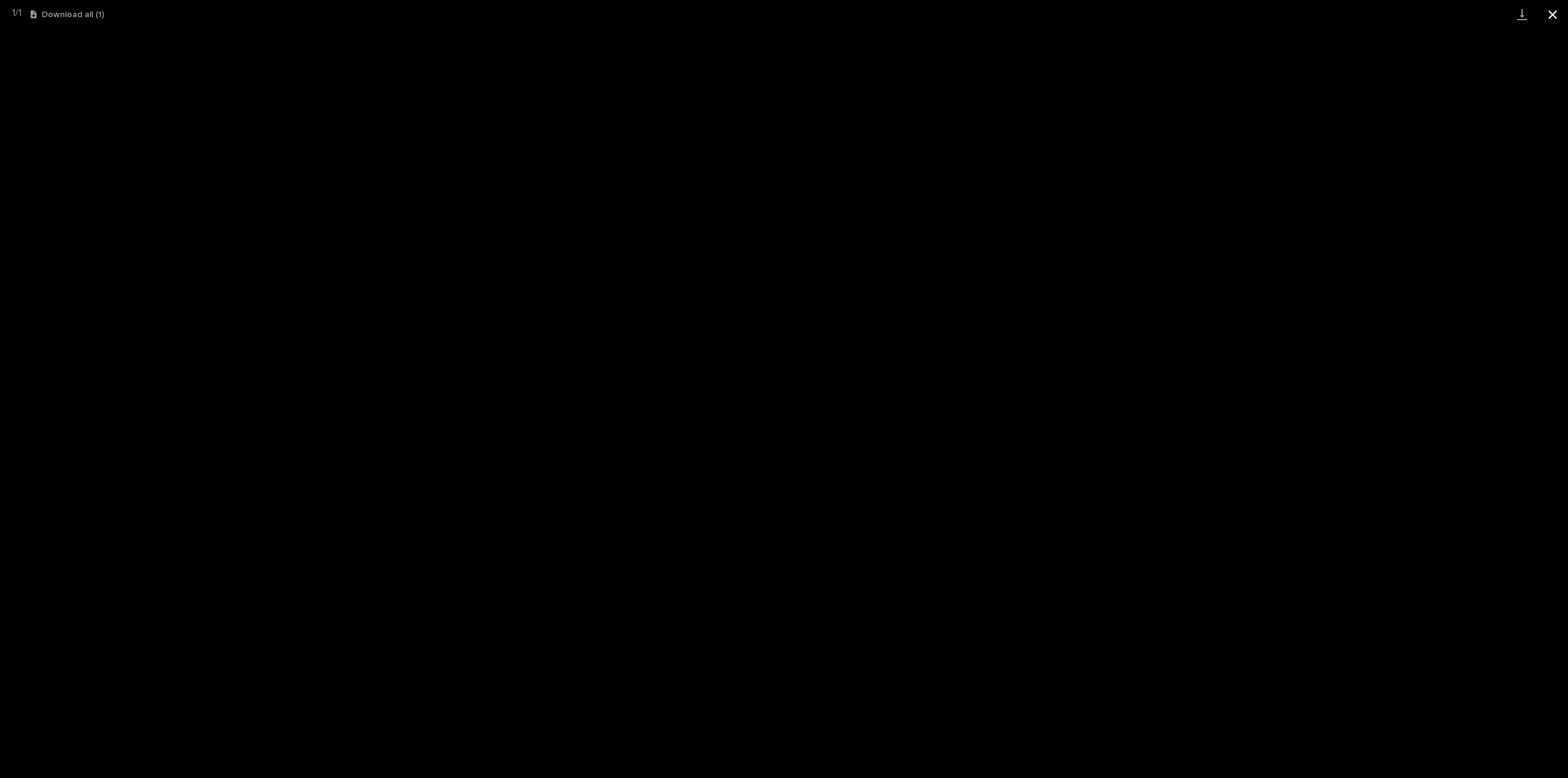
click at [1549, 18] on button "Close gallery" at bounding box center [1553, 14] width 31 height 28
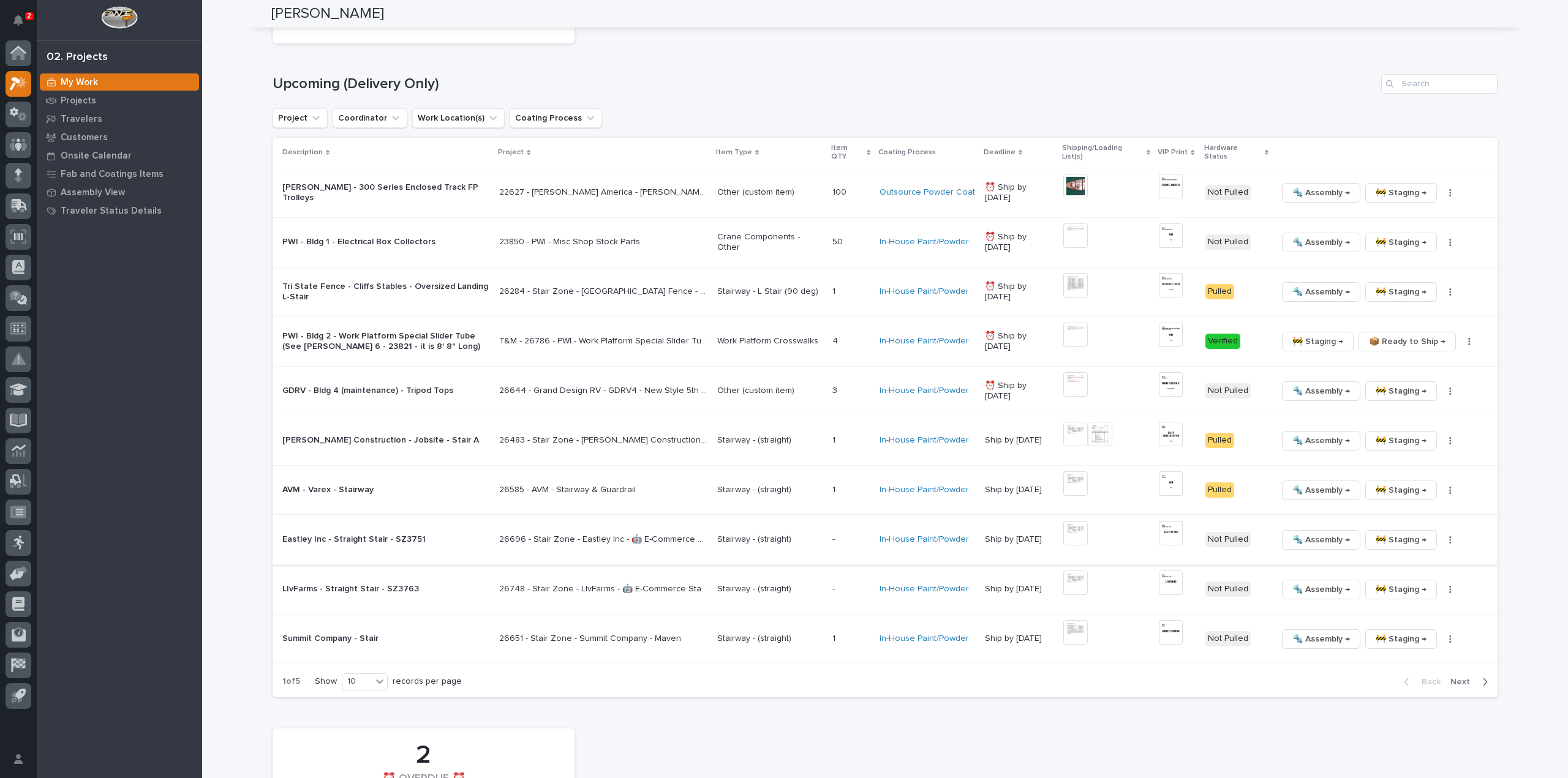
scroll to position [1102, 0]
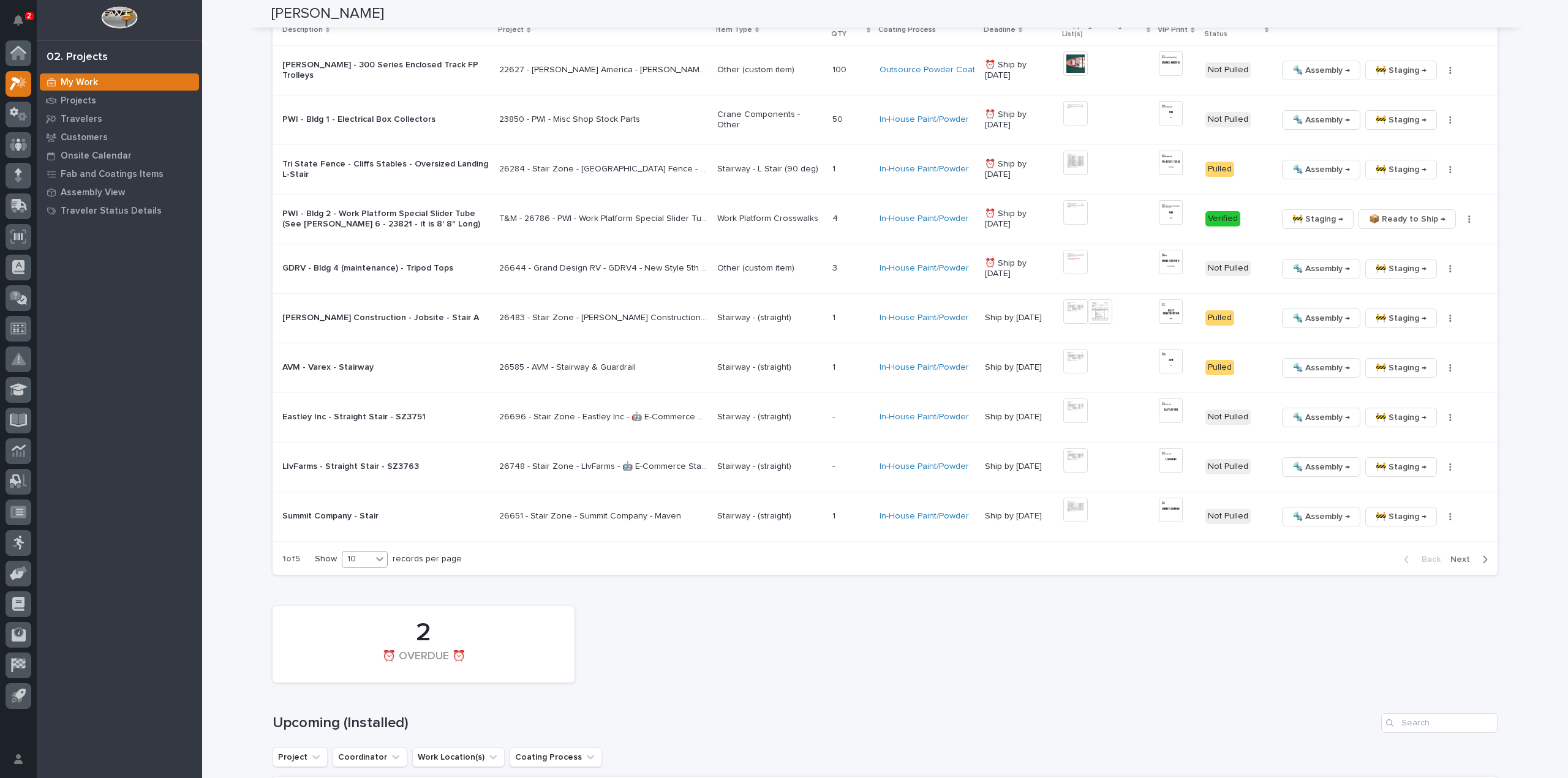
click at [350, 553] on div "10" at bounding box center [357, 559] width 29 height 13
click at [368, 593] on div "30" at bounding box center [362, 593] width 45 height 15
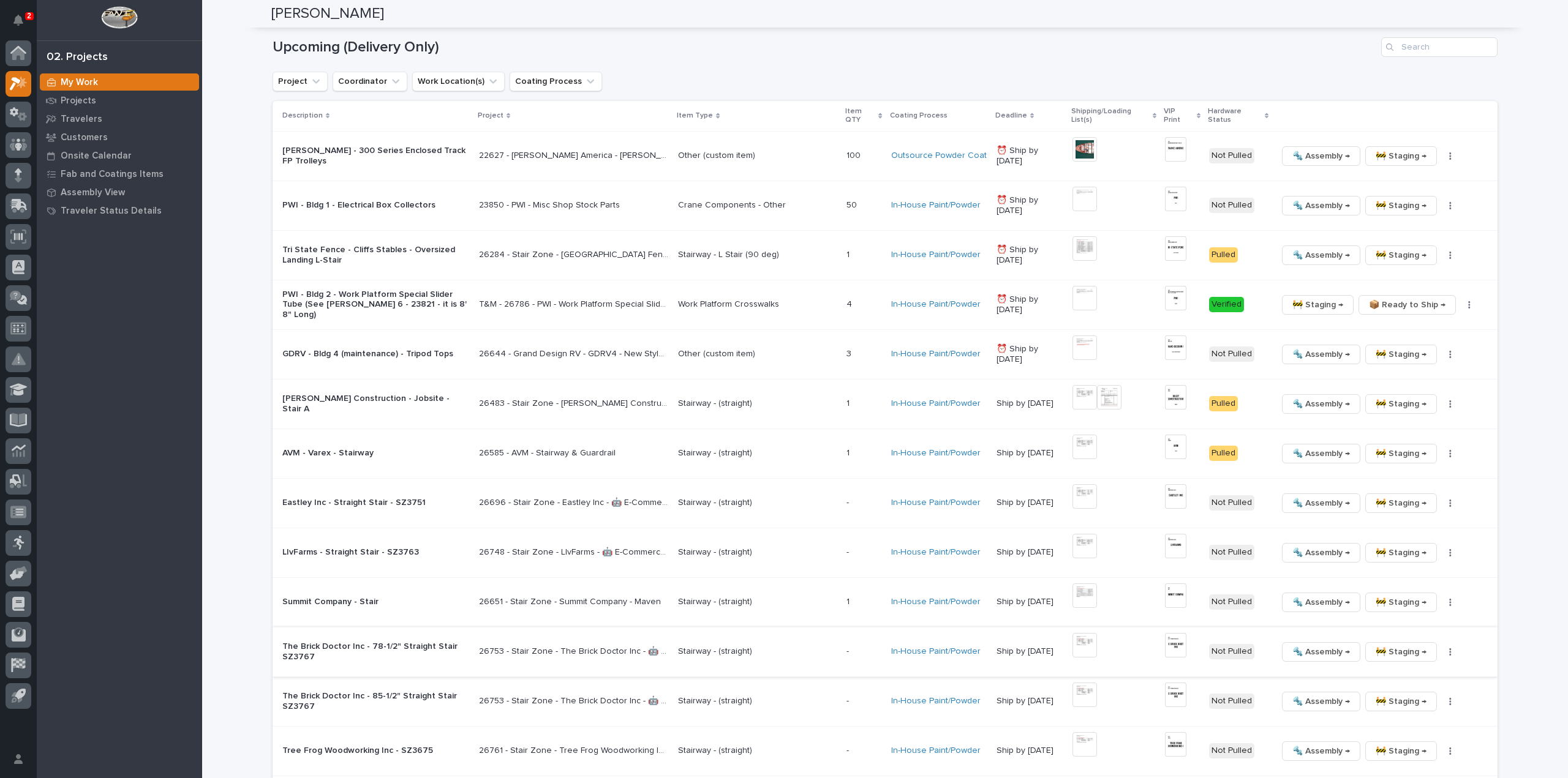
scroll to position [988, 0]
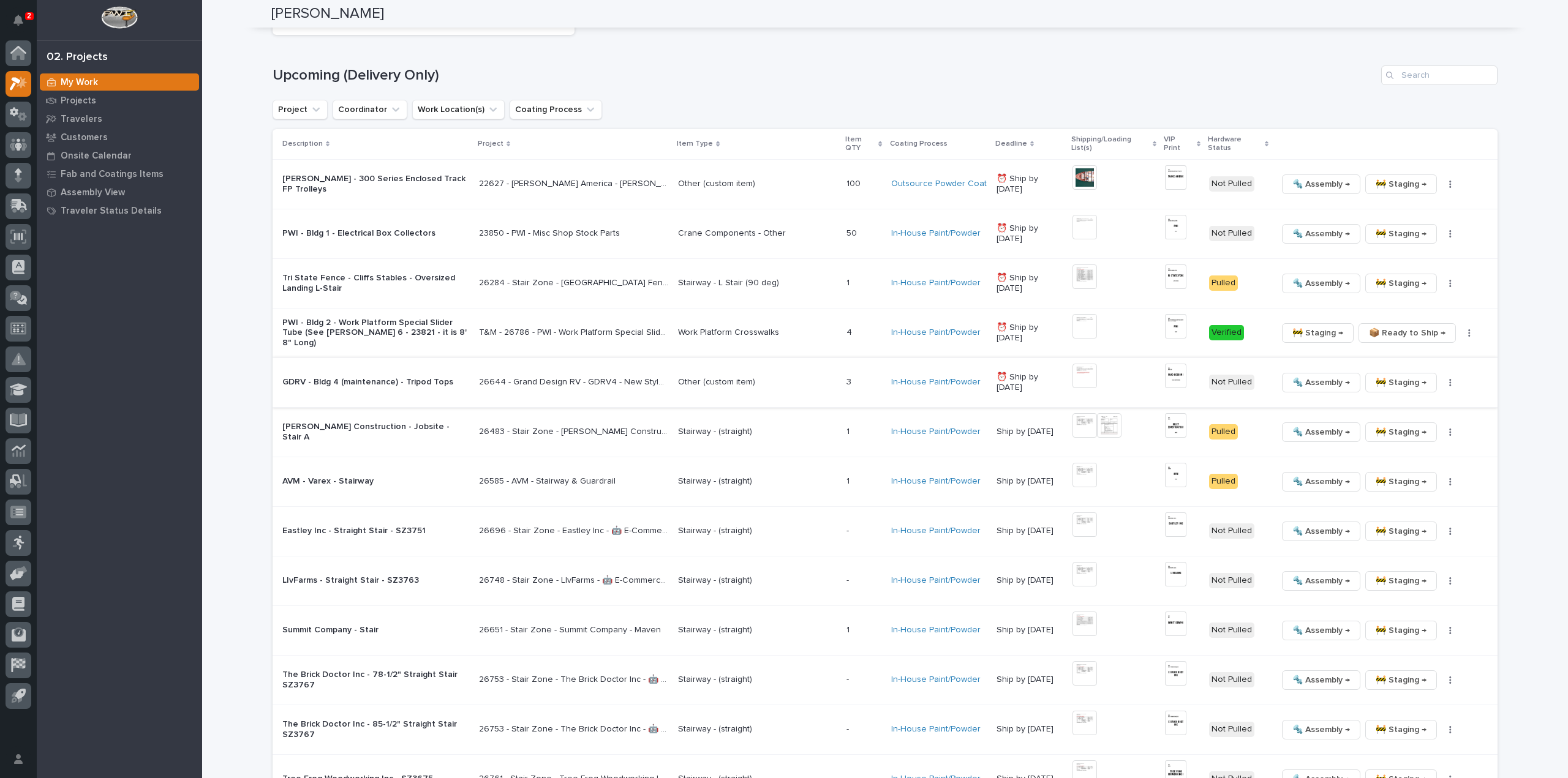
click at [1090, 378] on img at bounding box center [1084, 375] width 24 height 24
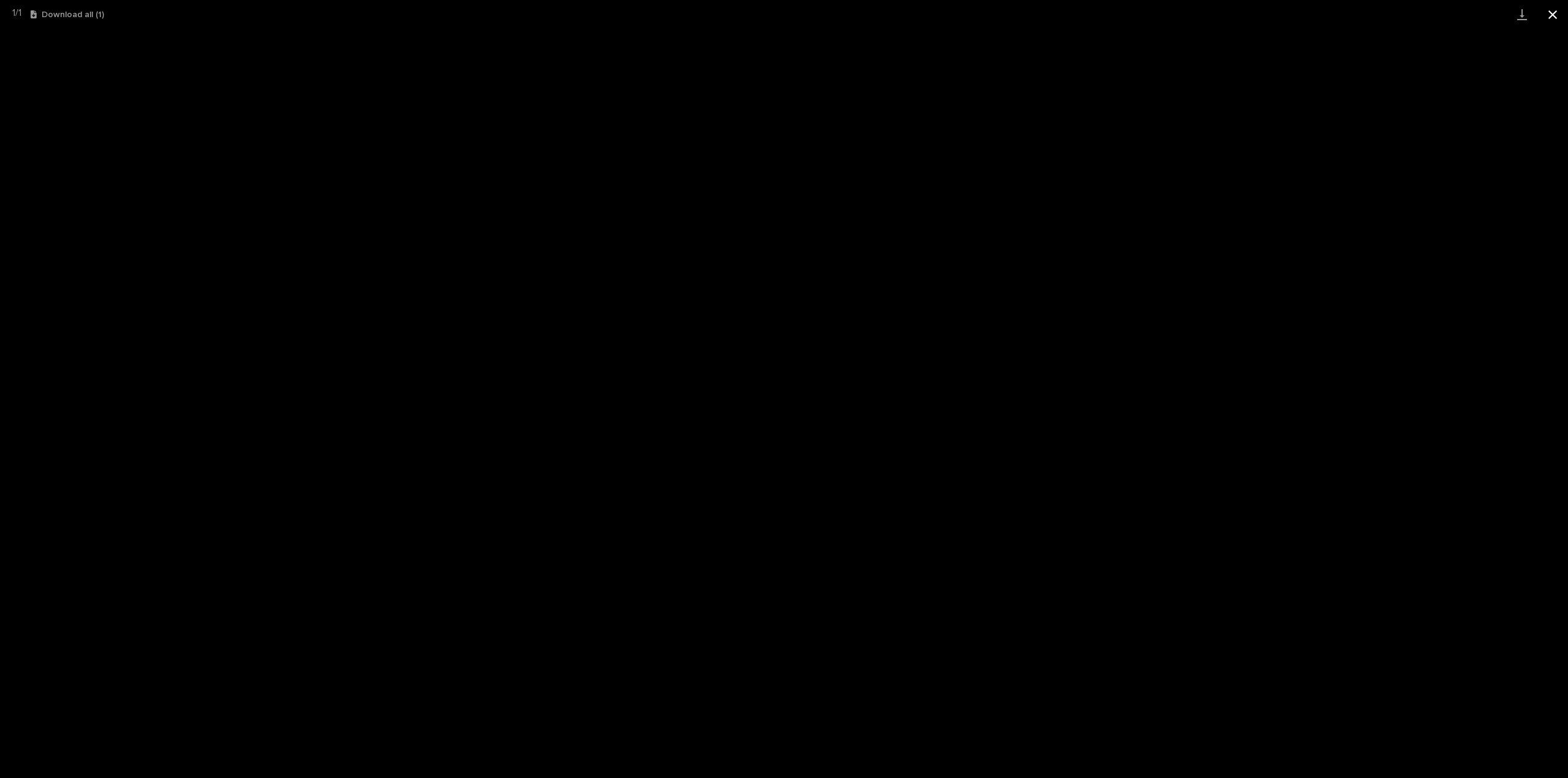
click at [1559, 16] on button "Close gallery" at bounding box center [1553, 14] width 31 height 28
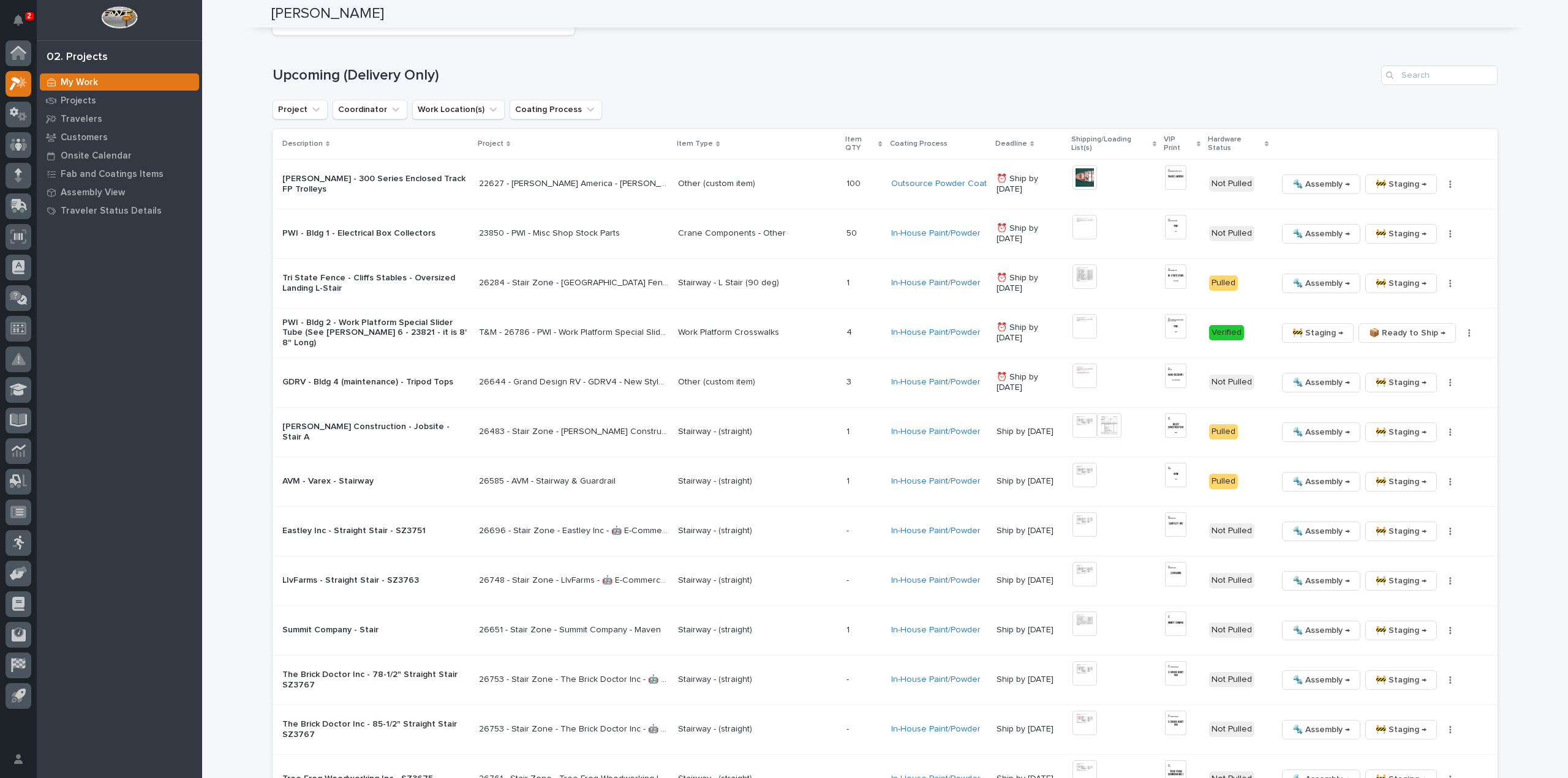
click at [624, 379] on p "26644 - Grand Design RV - GDRV4 - New Style 5th Wheel Tri-Pod Tops (4)" at bounding box center [574, 380] width 192 height 13
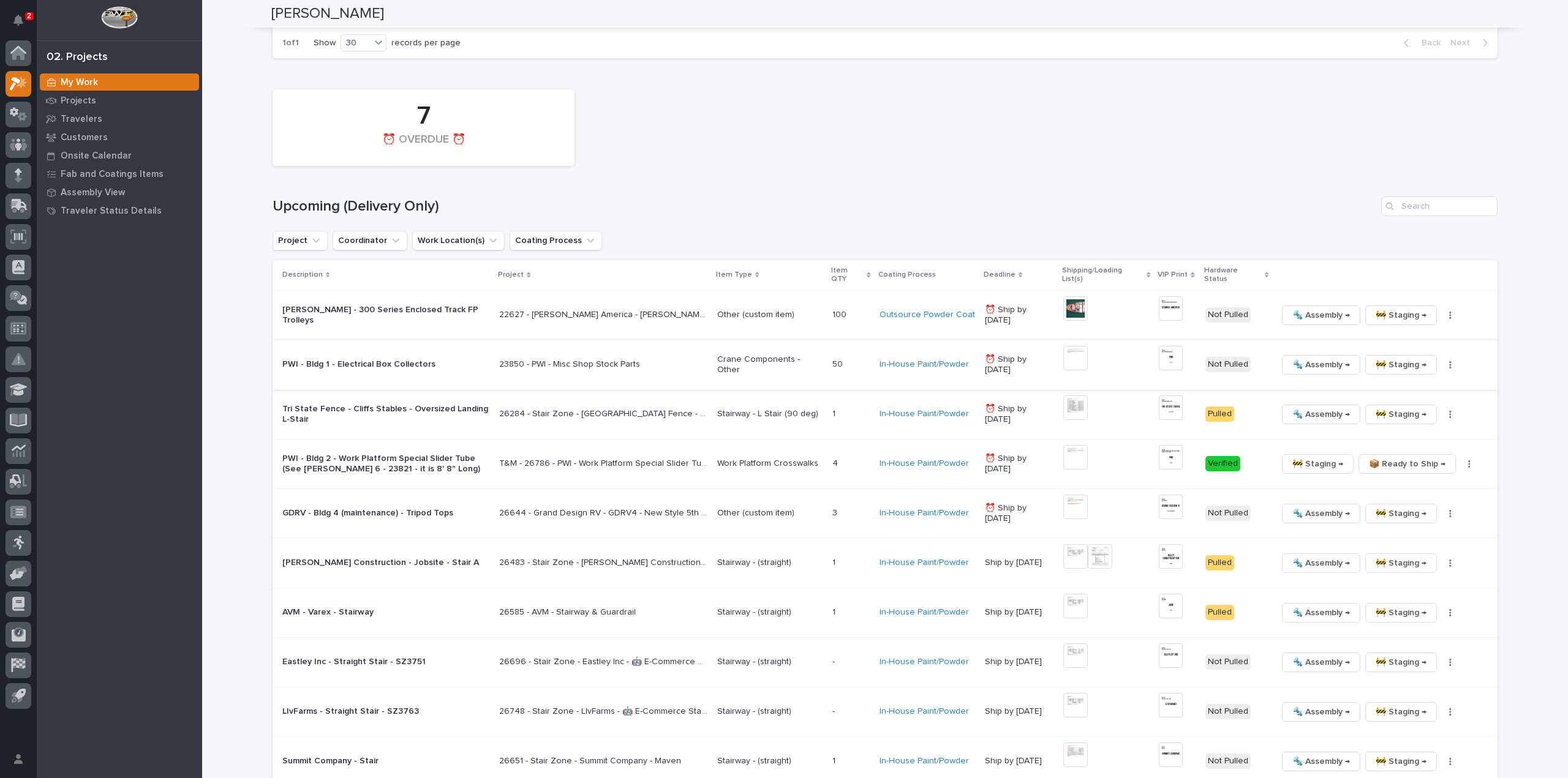
scroll to position [979, 0]
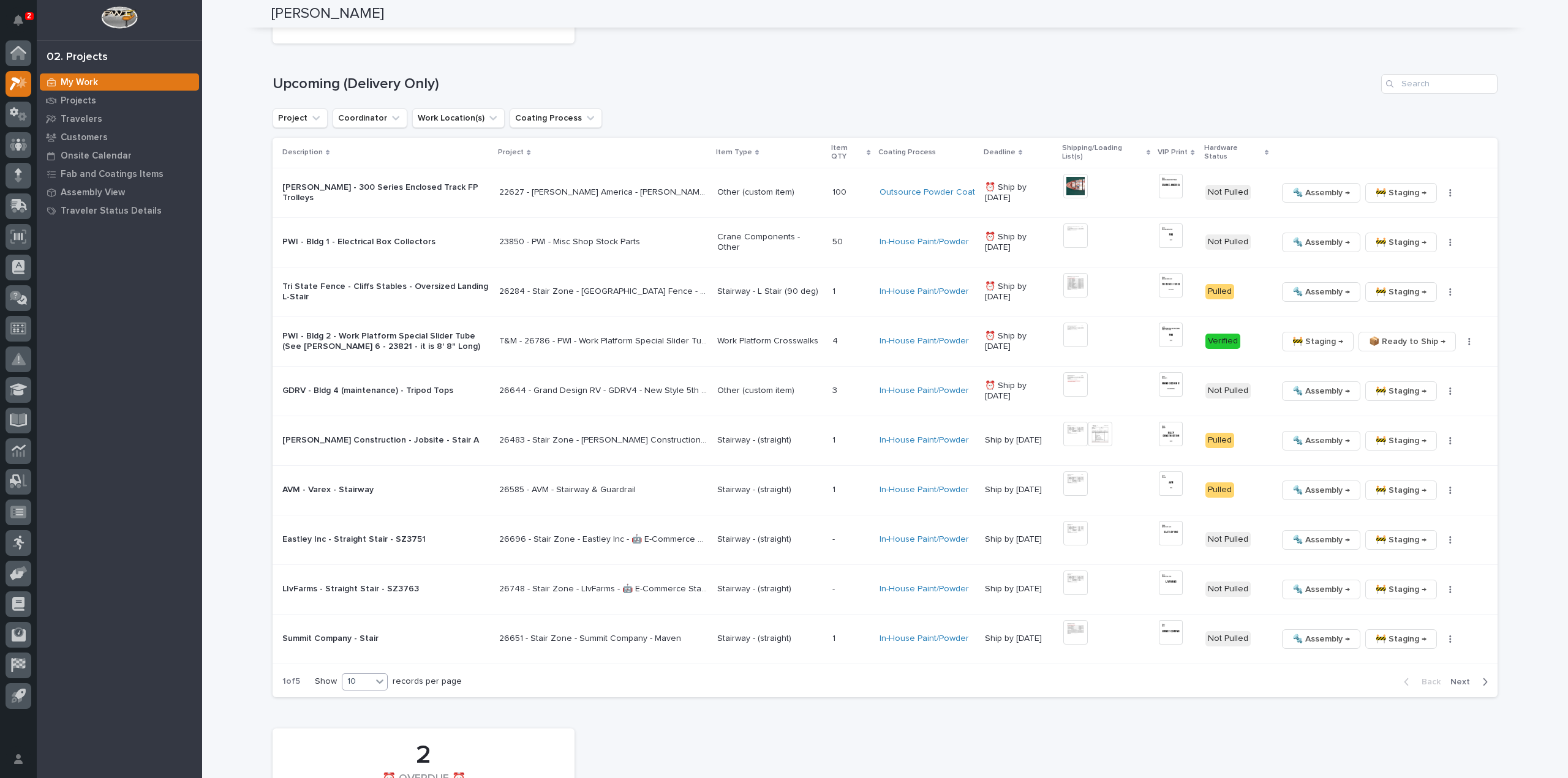
click at [364, 675] on div "10" at bounding box center [357, 681] width 29 height 13
click at [366, 721] on div "30" at bounding box center [362, 716] width 45 height 15
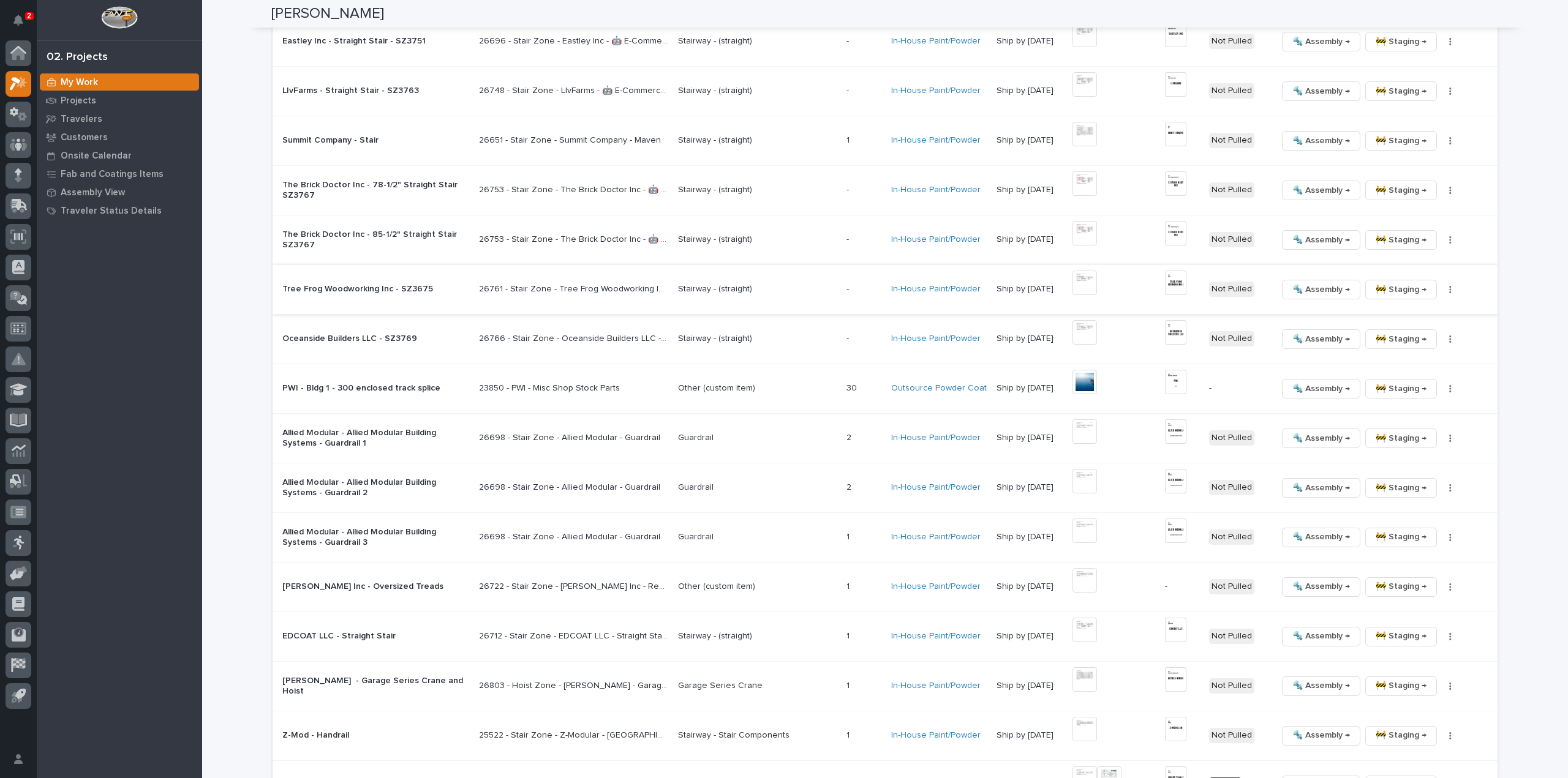
scroll to position [1355, 0]
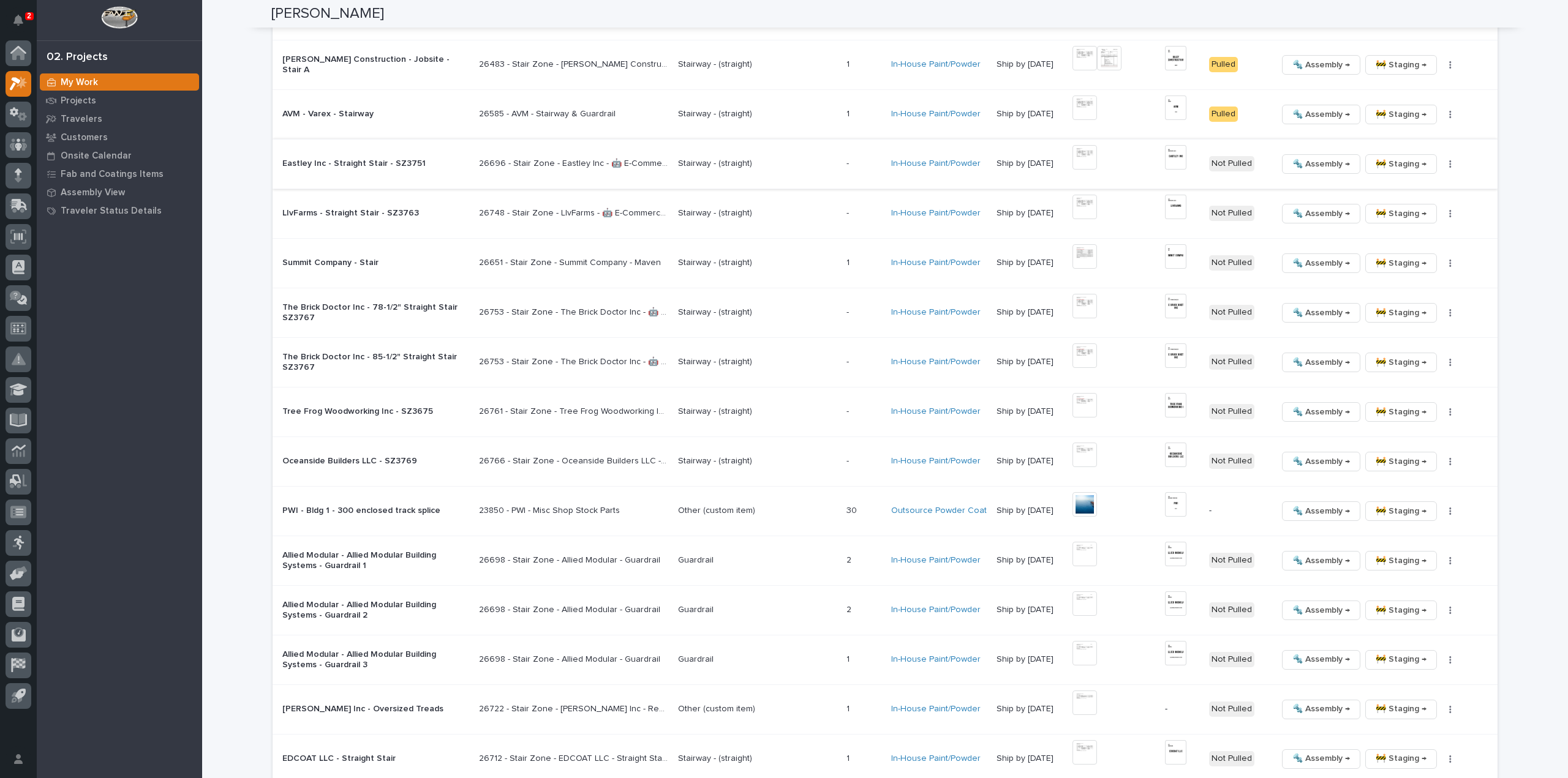
click at [1089, 154] on img at bounding box center [1084, 157] width 24 height 24
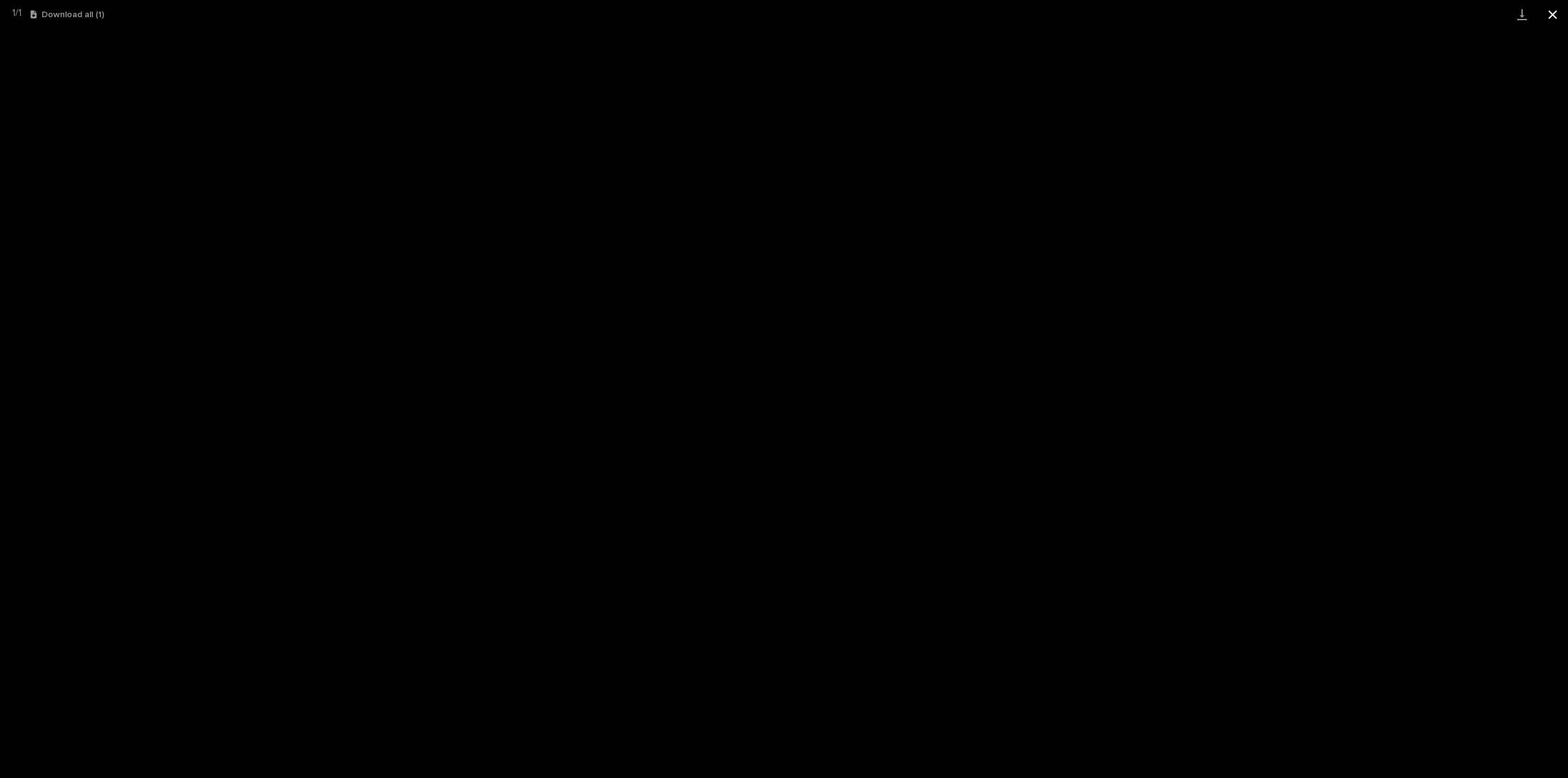
click at [1553, 16] on button "Close gallery" at bounding box center [1553, 14] width 31 height 28
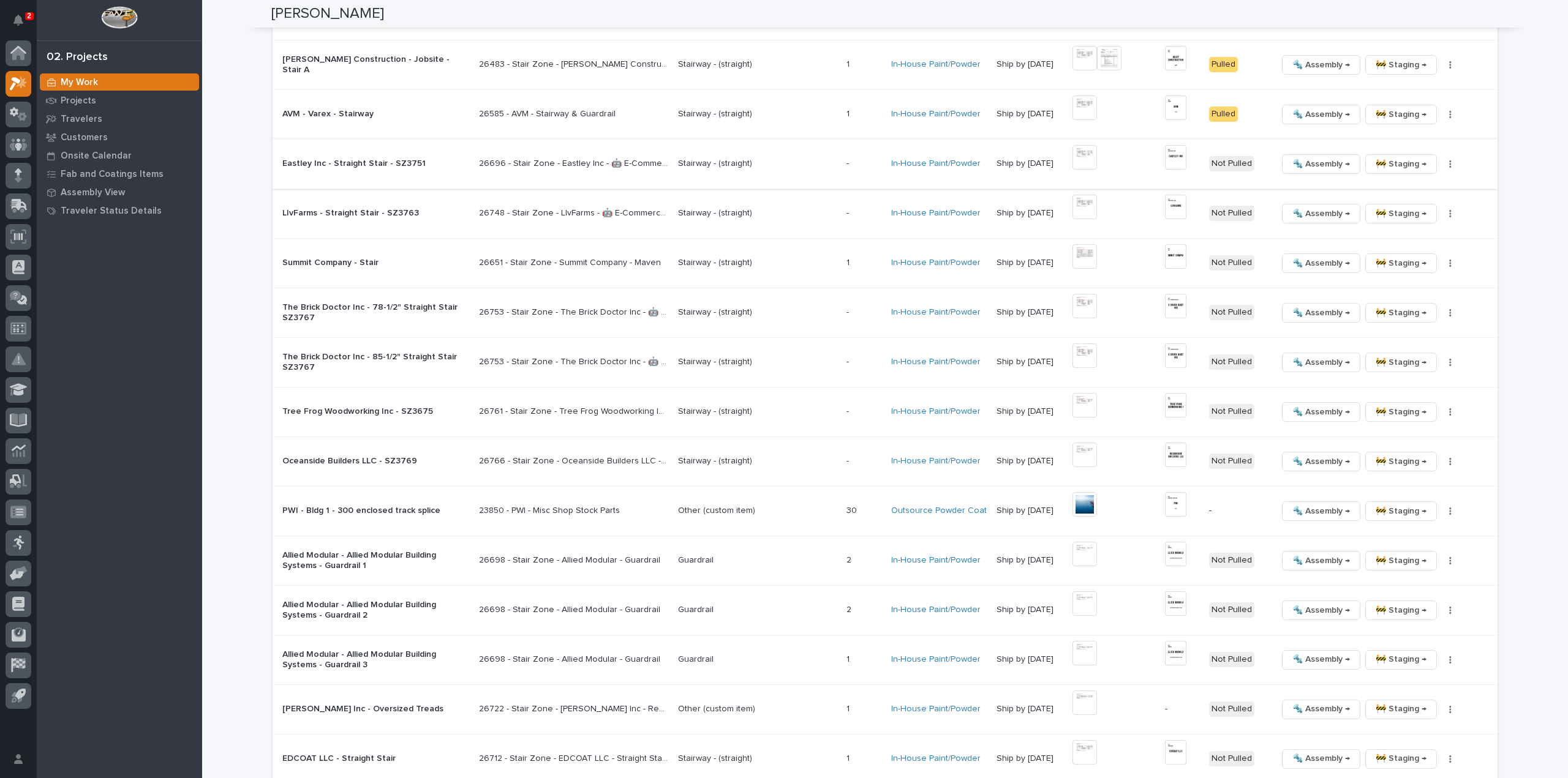
click at [1181, 154] on img at bounding box center [1175, 157] width 22 height 24
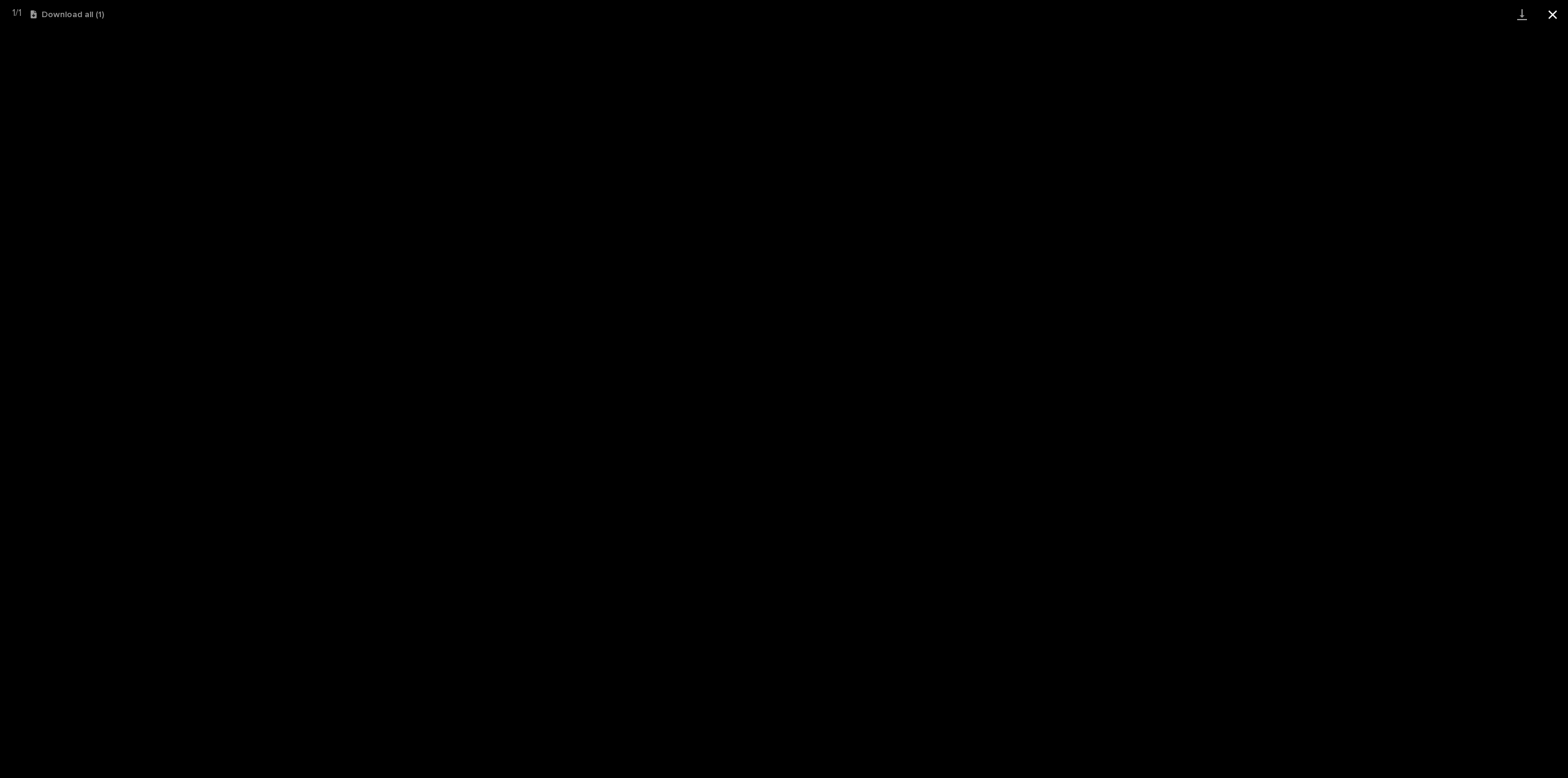
click at [1553, 18] on button "Close gallery" at bounding box center [1553, 14] width 31 height 28
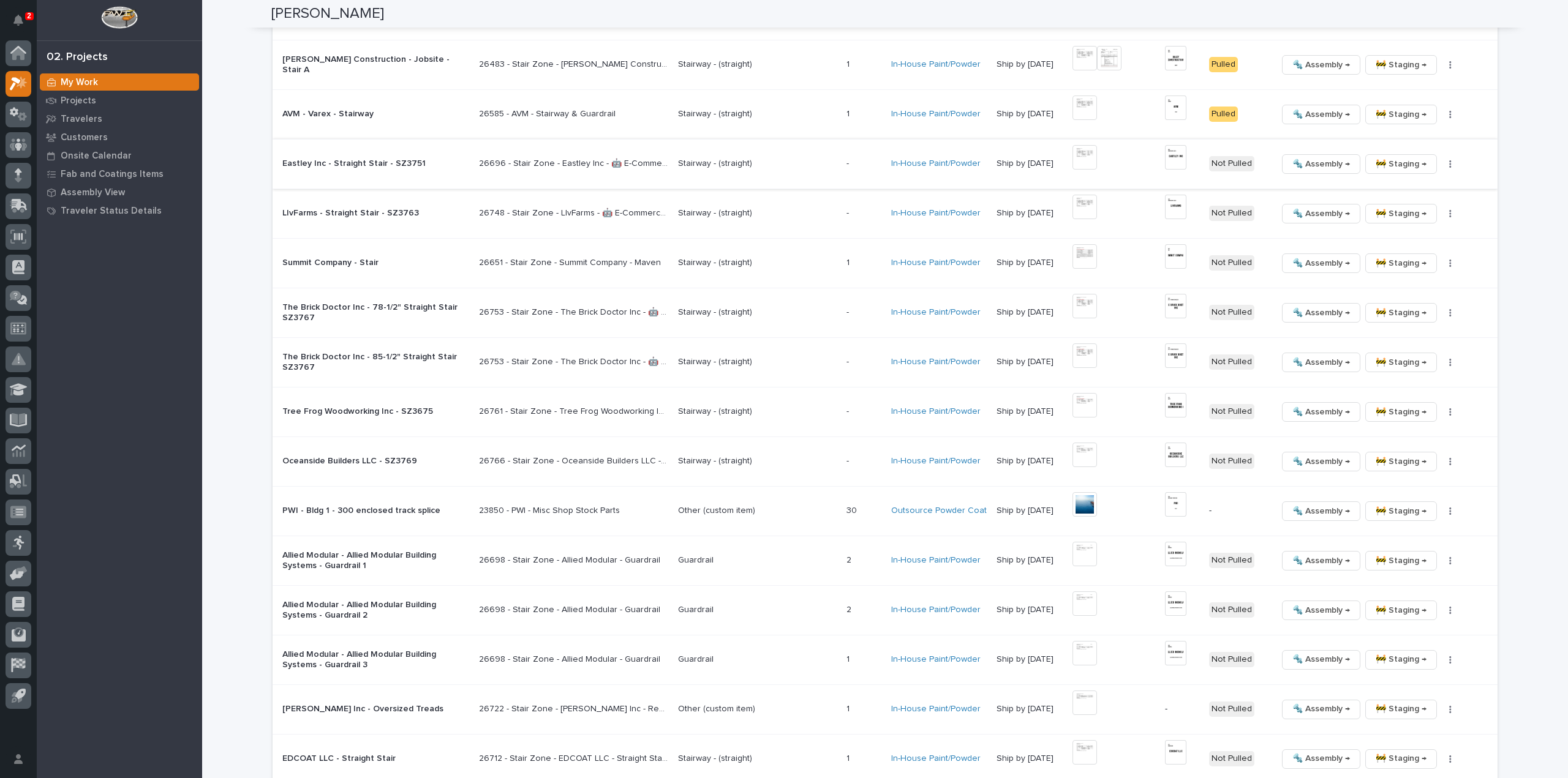
click at [1449, 164] on icon "button" at bounding box center [1450, 164] width 3 height 9
click at [1418, 245] on span "🔩 Hardware" at bounding box center [1399, 245] width 52 height 15
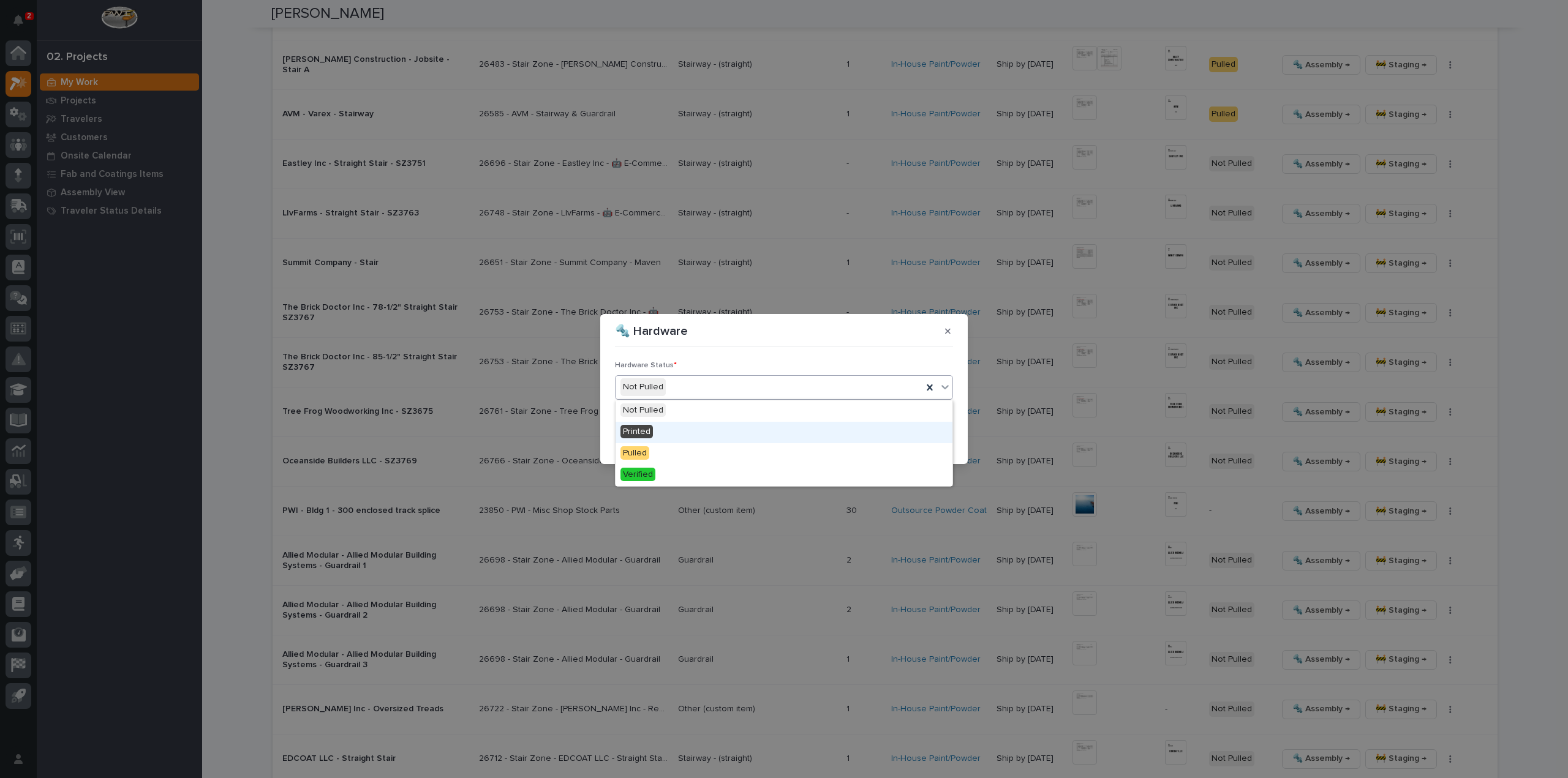
click at [659, 434] on div "Printed" at bounding box center [784, 432] width 337 height 22
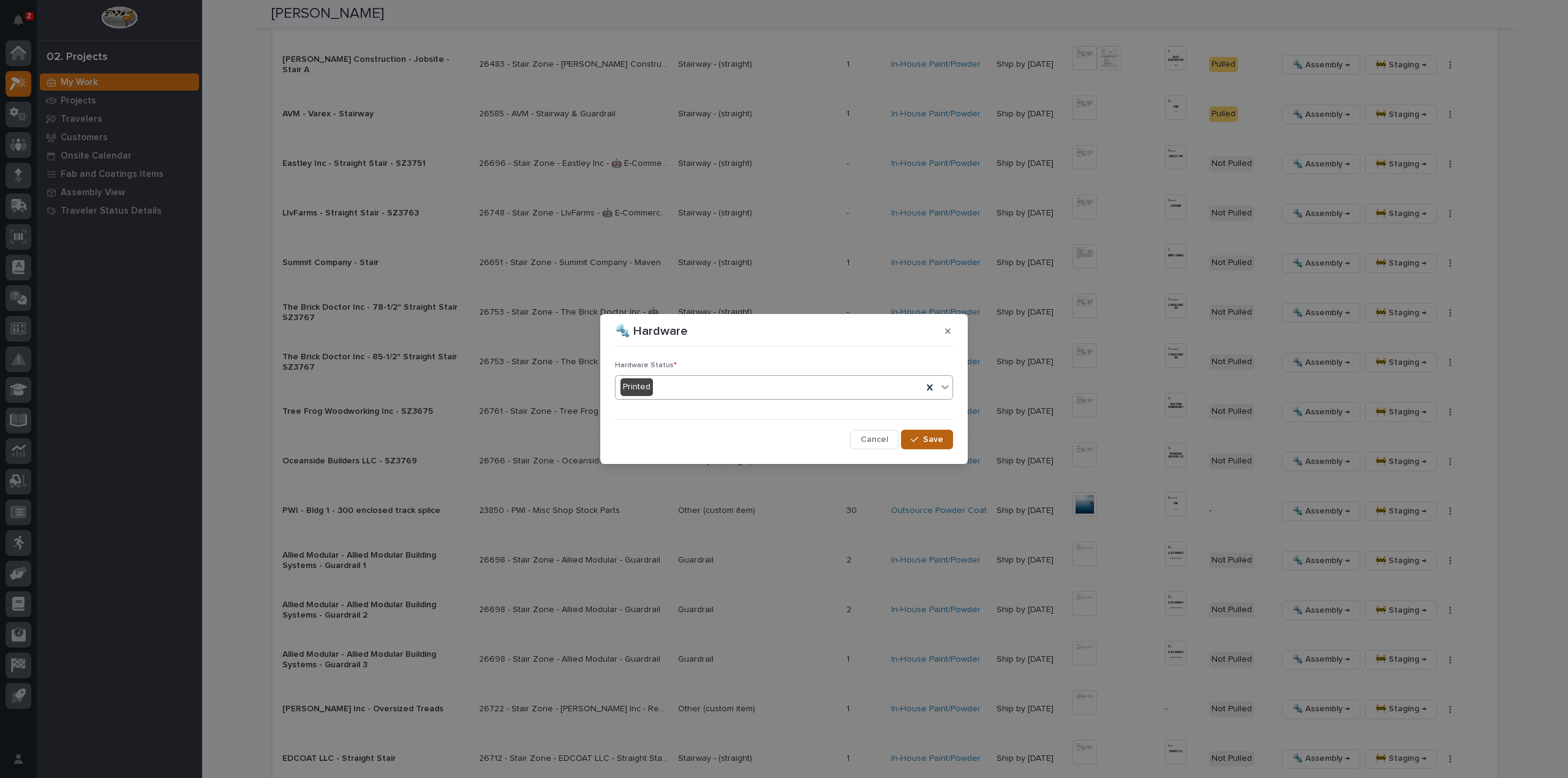
click at [917, 439] on icon "button" at bounding box center [914, 439] width 8 height 5
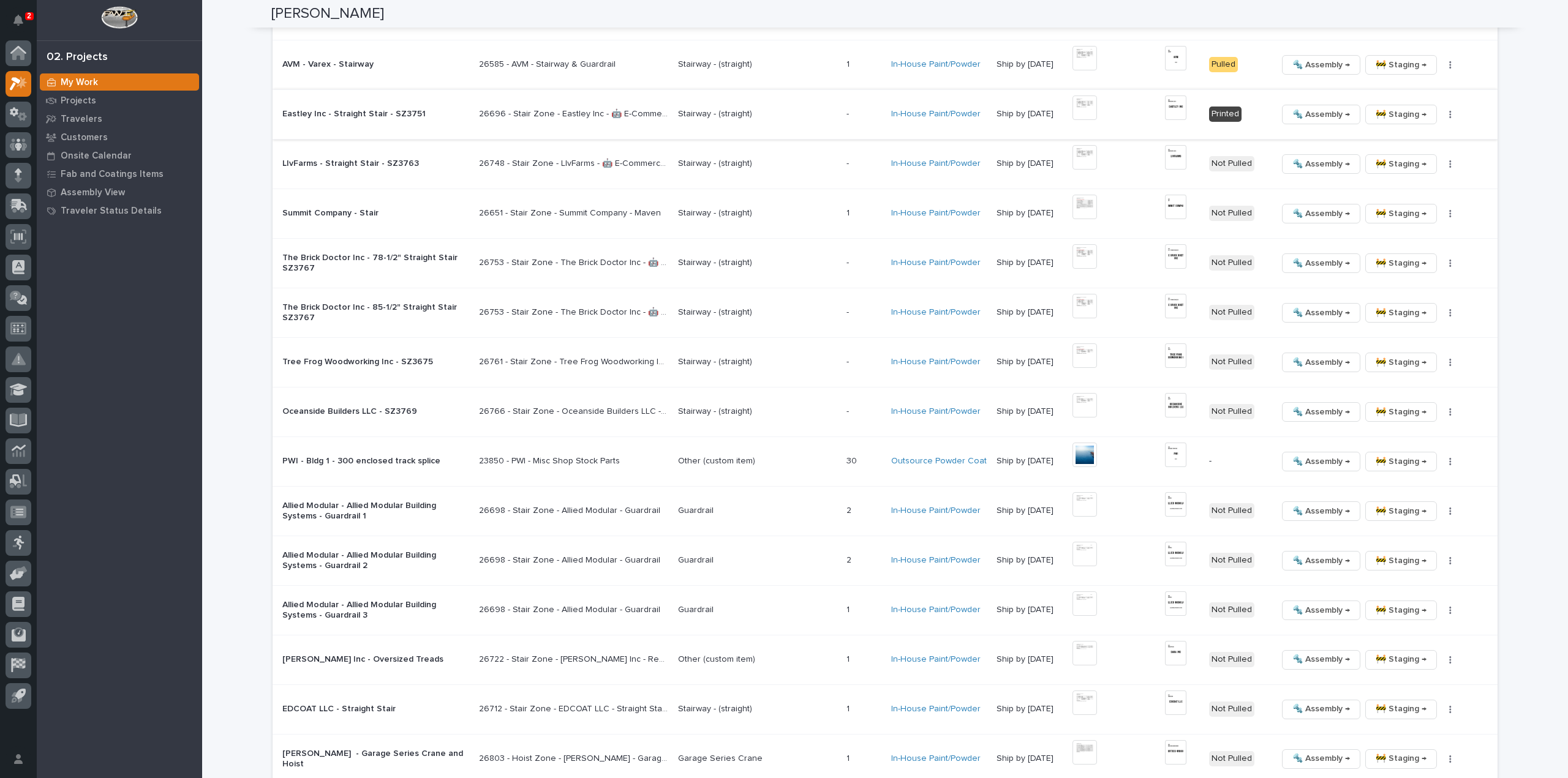
click at [1449, 111] on icon "button" at bounding box center [1450, 114] width 3 height 9
click at [1431, 196] on button "🔩 Hardware" at bounding box center [1411, 195] width 90 height 20
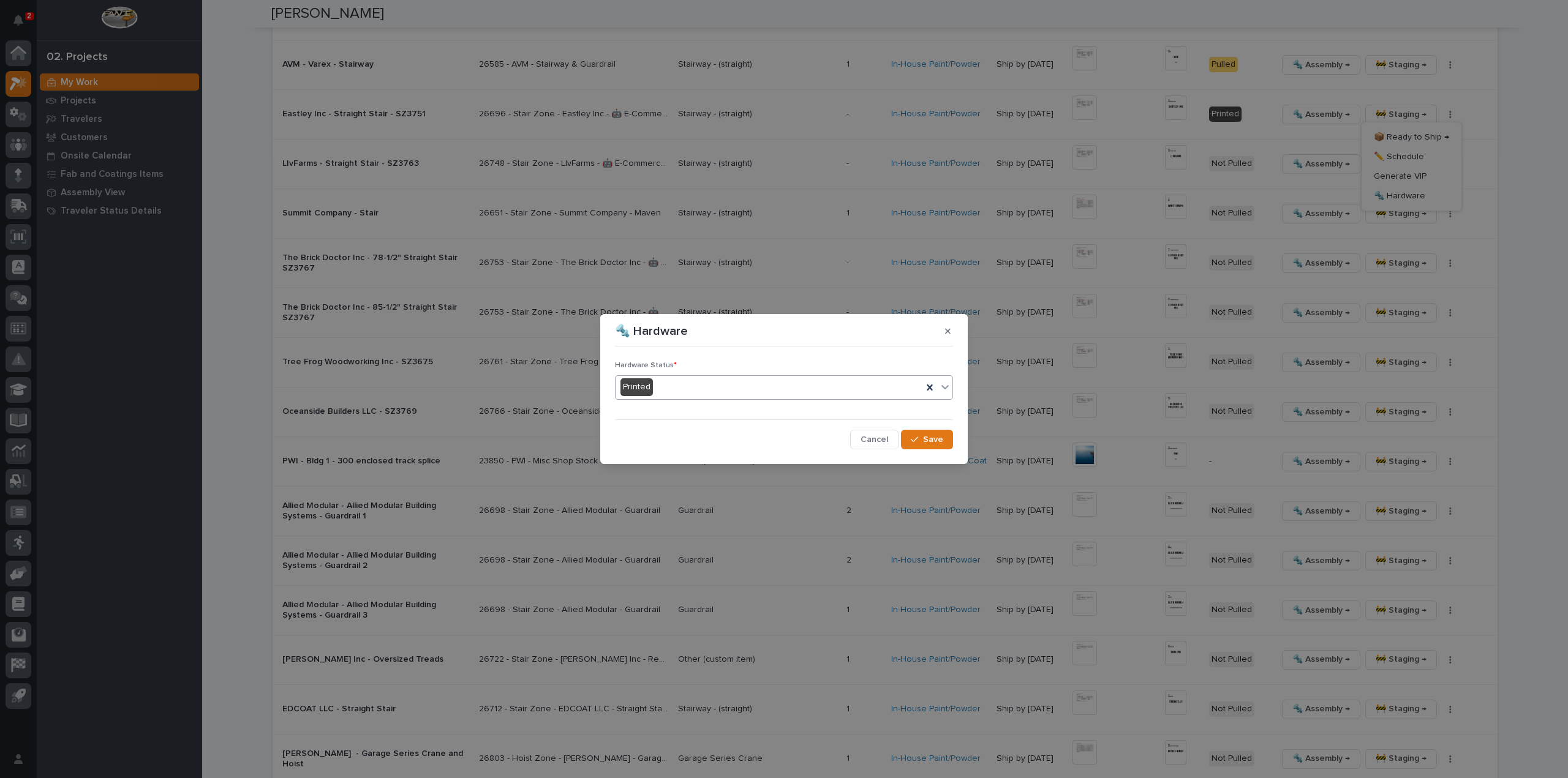
click at [765, 392] on div "Printed" at bounding box center [769, 386] width 307 height 20
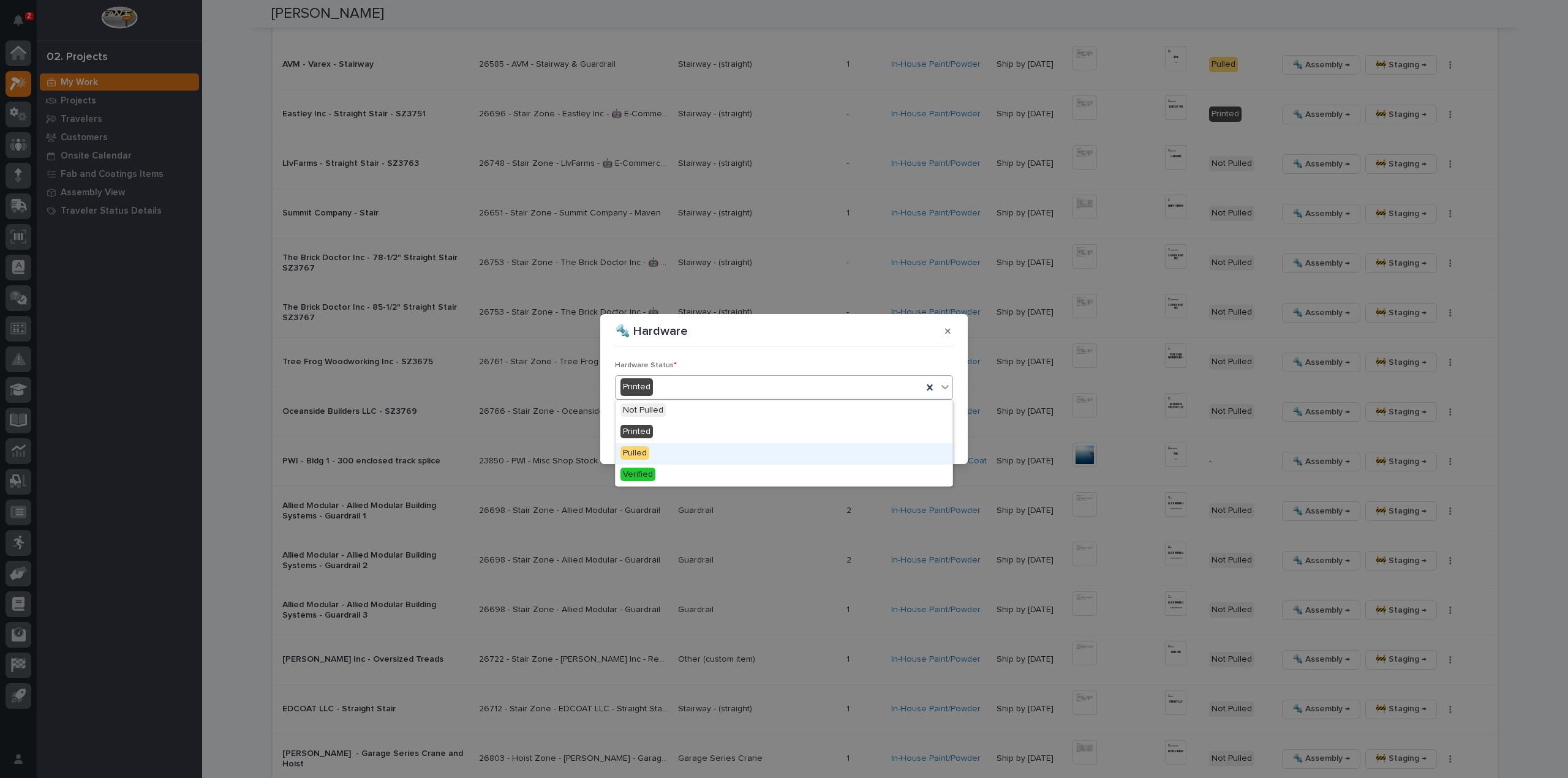
click at [728, 454] on div "Pulled" at bounding box center [784, 454] width 337 height 22
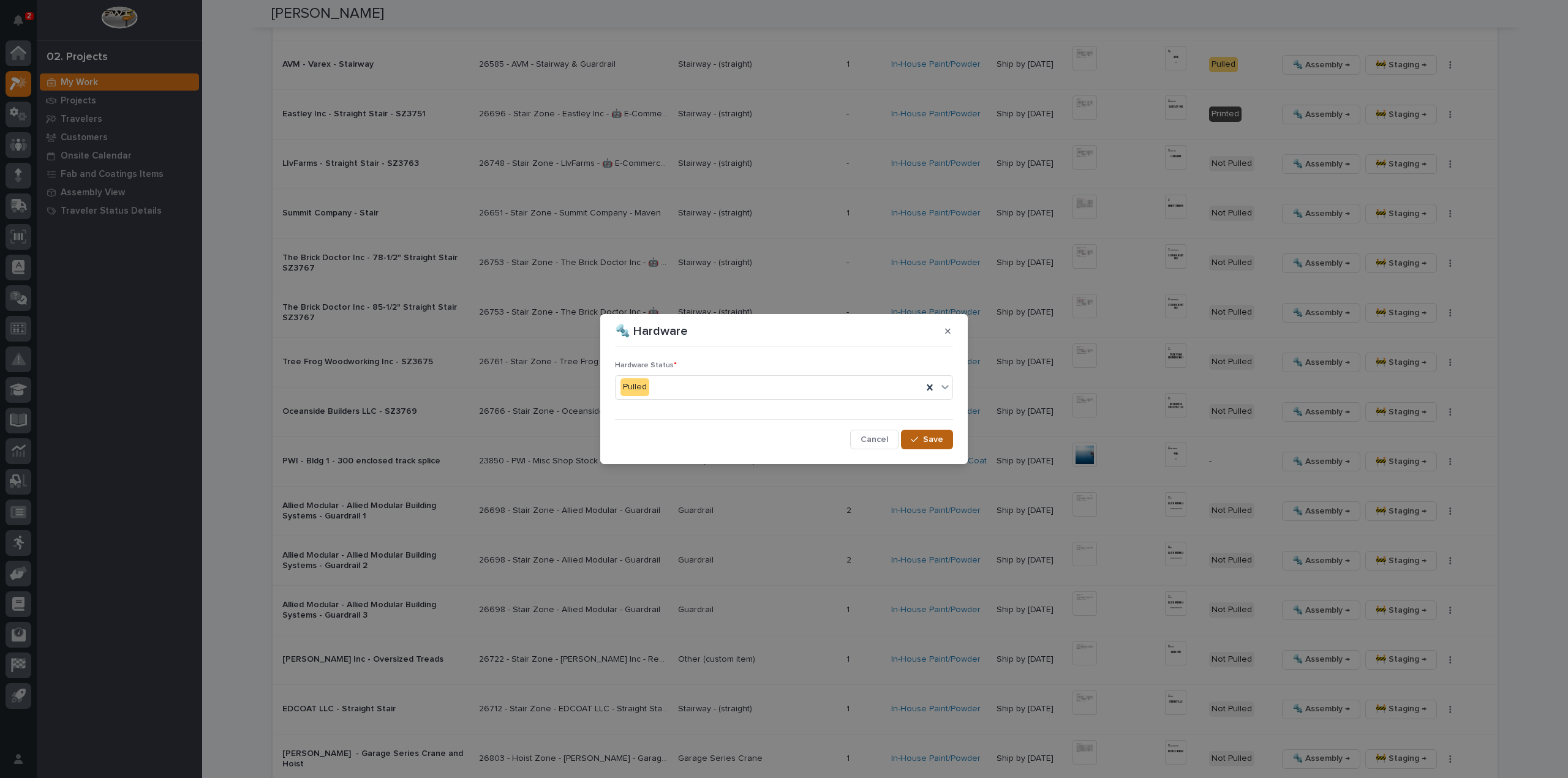
drag, startPoint x: 936, startPoint y: 440, endPoint x: 1305, endPoint y: 262, distance: 409.7
click at [936, 440] on span "Save" at bounding box center [933, 439] width 20 height 11
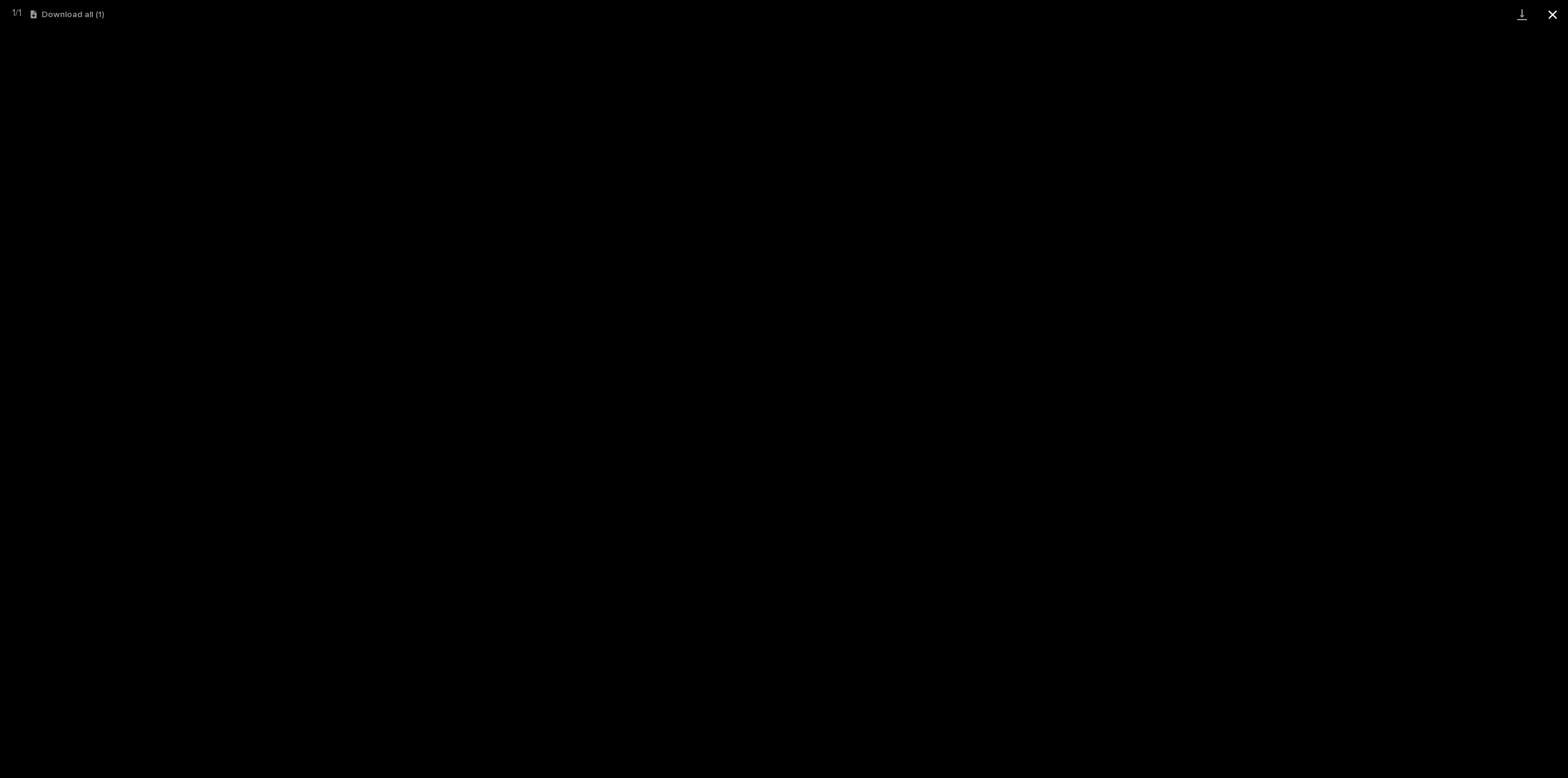
click at [1553, 17] on button "Close gallery" at bounding box center [1553, 14] width 31 height 28
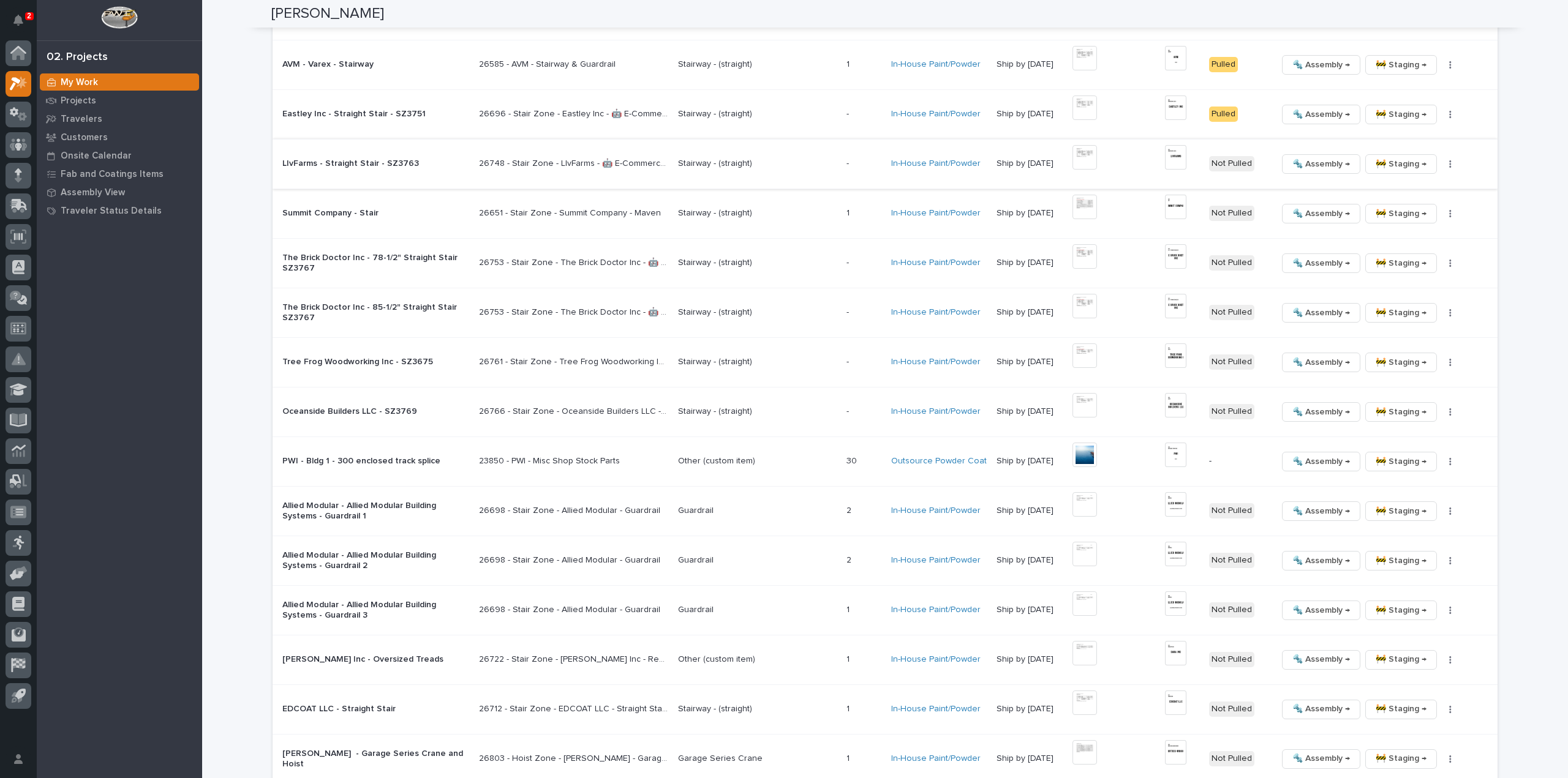
click at [1178, 157] on img at bounding box center [1175, 157] width 22 height 24
click at [1449, 160] on icon "button" at bounding box center [1450, 164] width 3 height 9
click at [1412, 246] on span "🔩 Hardware" at bounding box center [1399, 245] width 52 height 15
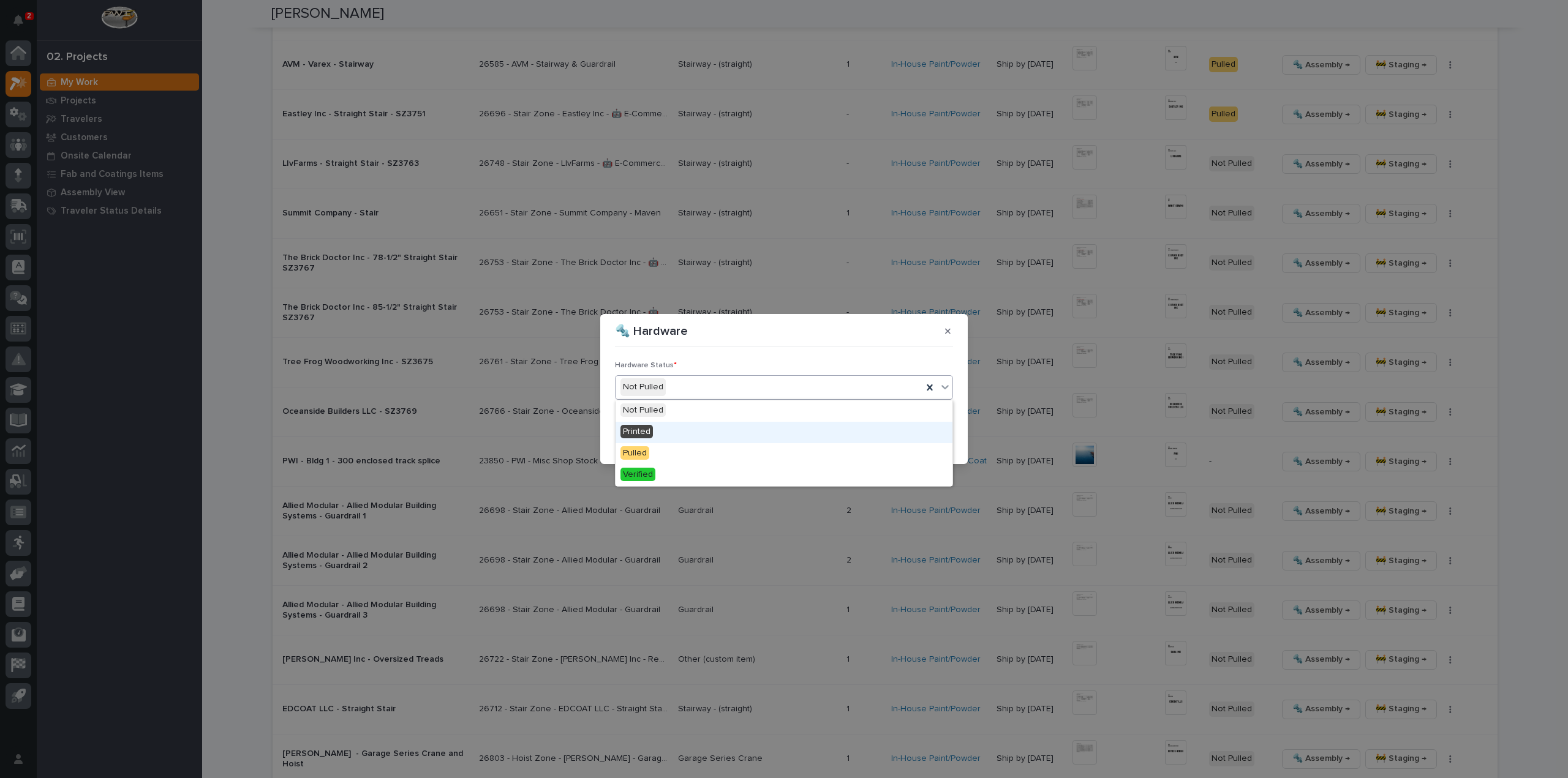
click at [647, 428] on span "Printed" at bounding box center [636, 432] width 33 height 14
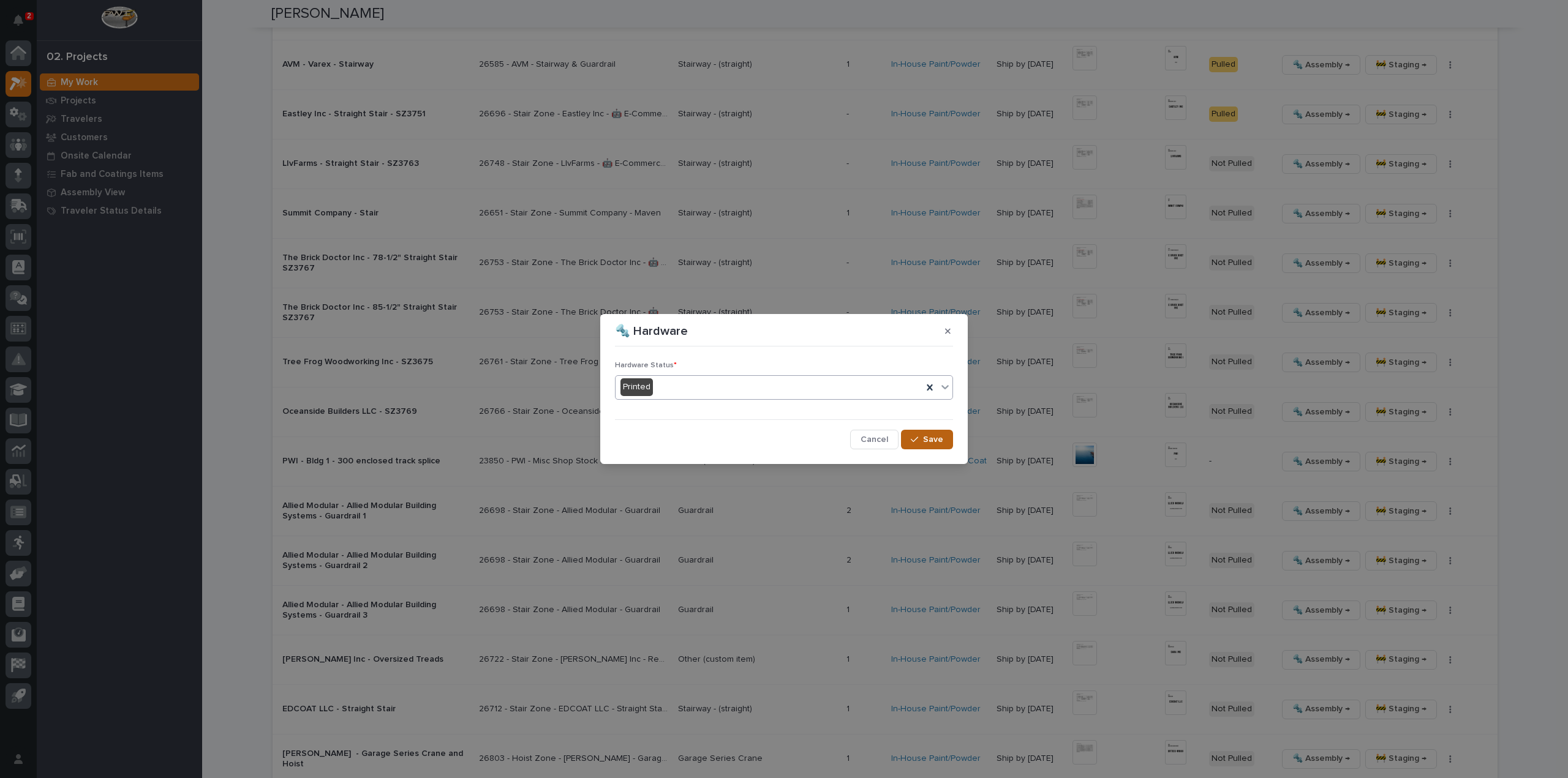
click at [918, 439] on icon "button" at bounding box center [914, 440] width 8 height 9
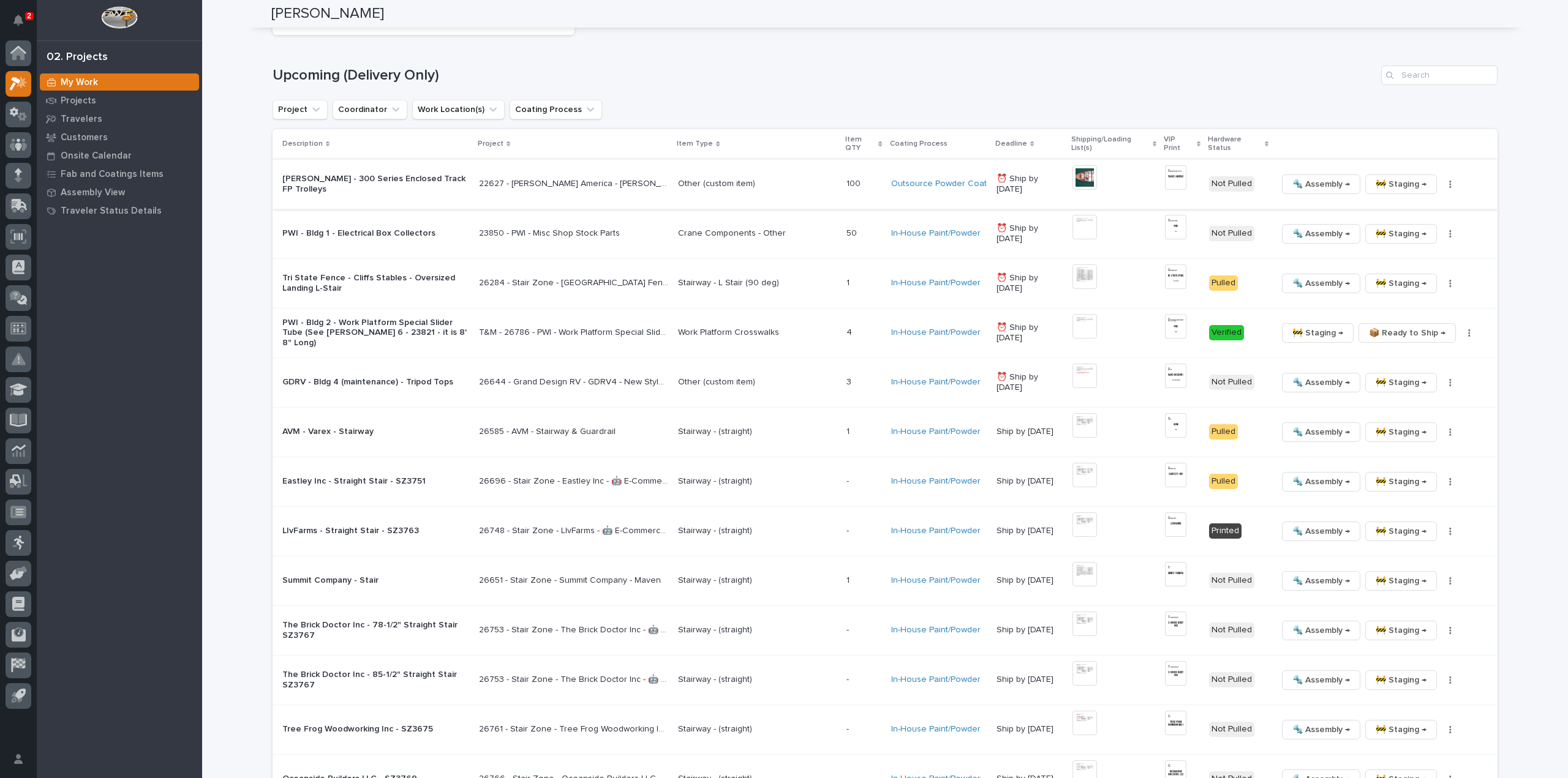
scroll to position [866, 0]
